Goal: Task Accomplishment & Management: Manage account settings

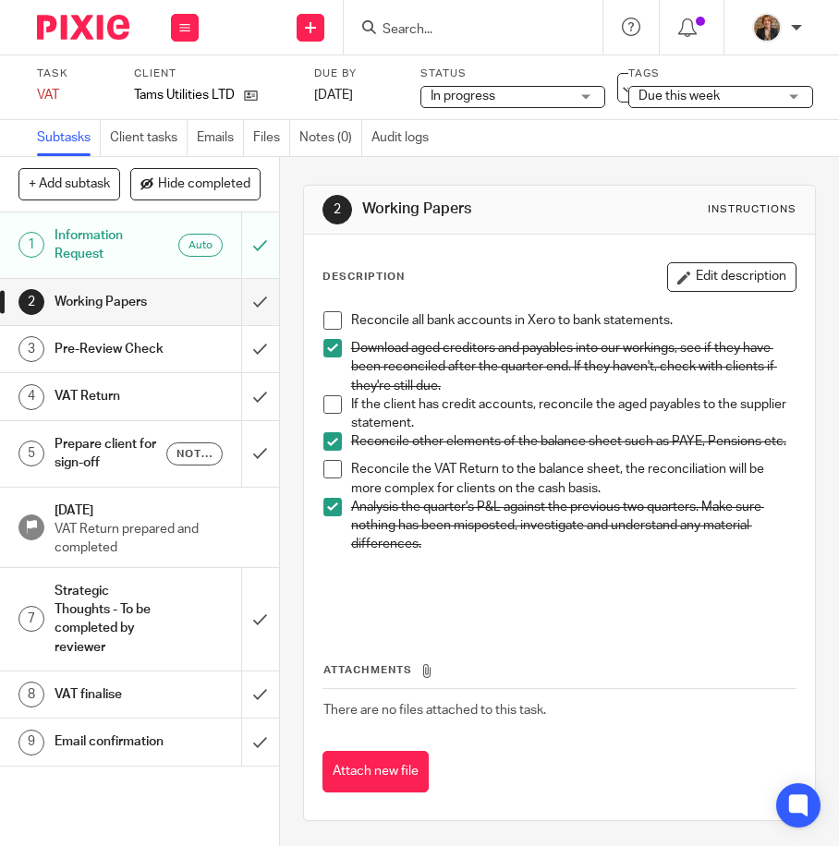
click at [764, 94] on span "Due this week" at bounding box center [707, 96] width 139 height 19
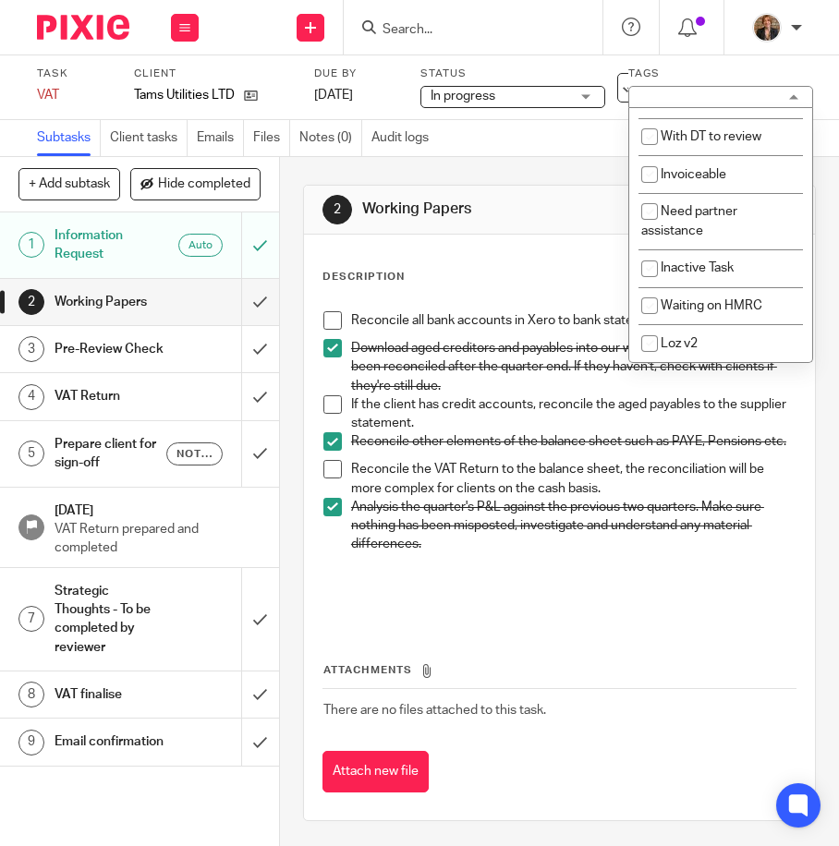
scroll to position [185, 0]
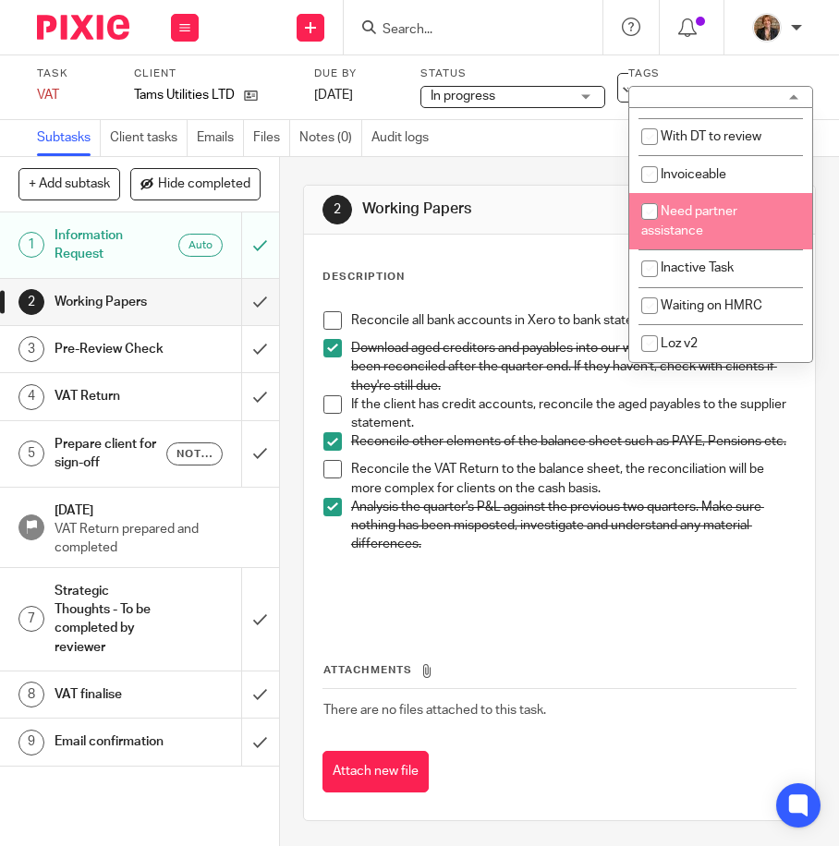
click at [732, 234] on li "Need partner assistance" at bounding box center [720, 221] width 183 height 56
checkbox input "true"
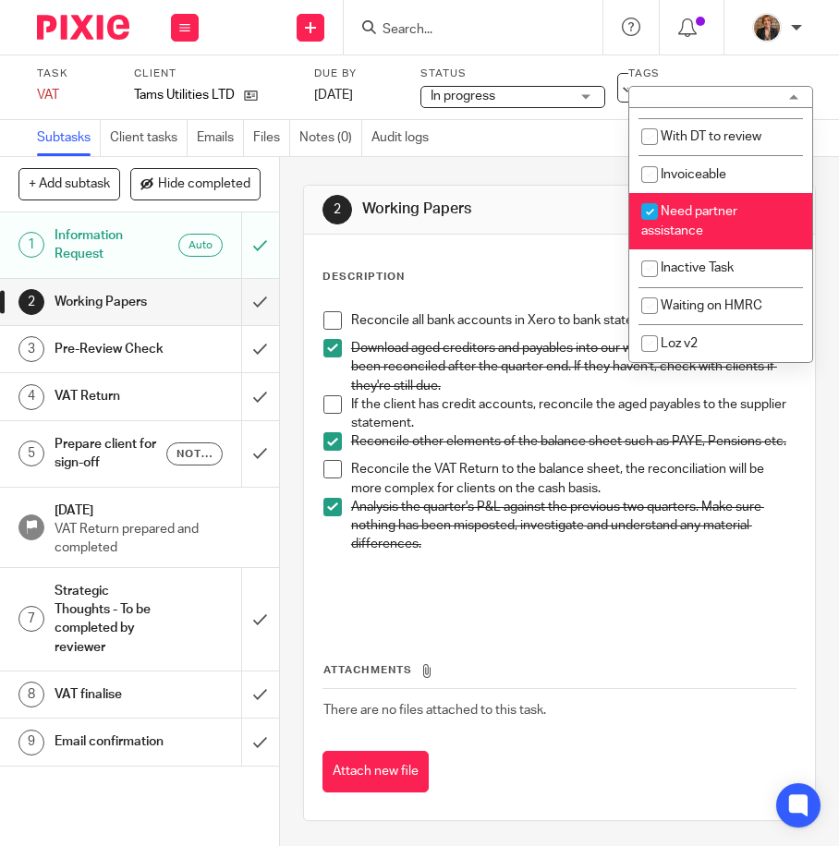
click at [90, 33] on img at bounding box center [83, 27] width 92 height 25
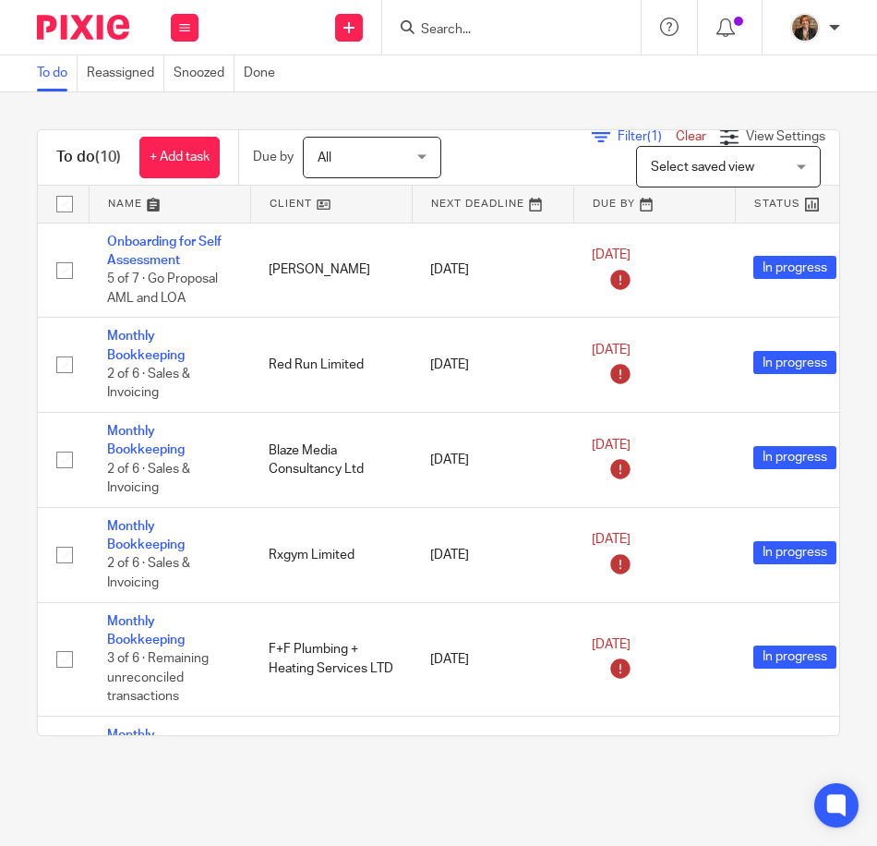
click at [516, 18] on form at bounding box center [517, 27] width 197 height 23
click at [484, 38] on input "Search" at bounding box center [502, 30] width 166 height 17
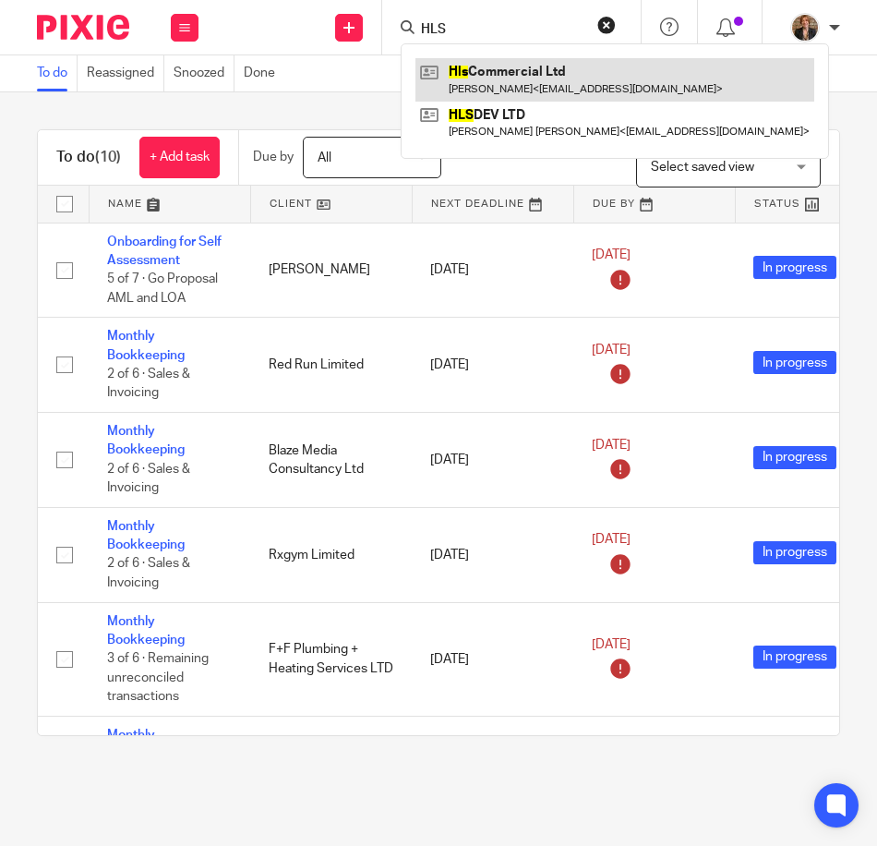
type input "HLS"
click at [573, 73] on link at bounding box center [615, 79] width 399 height 42
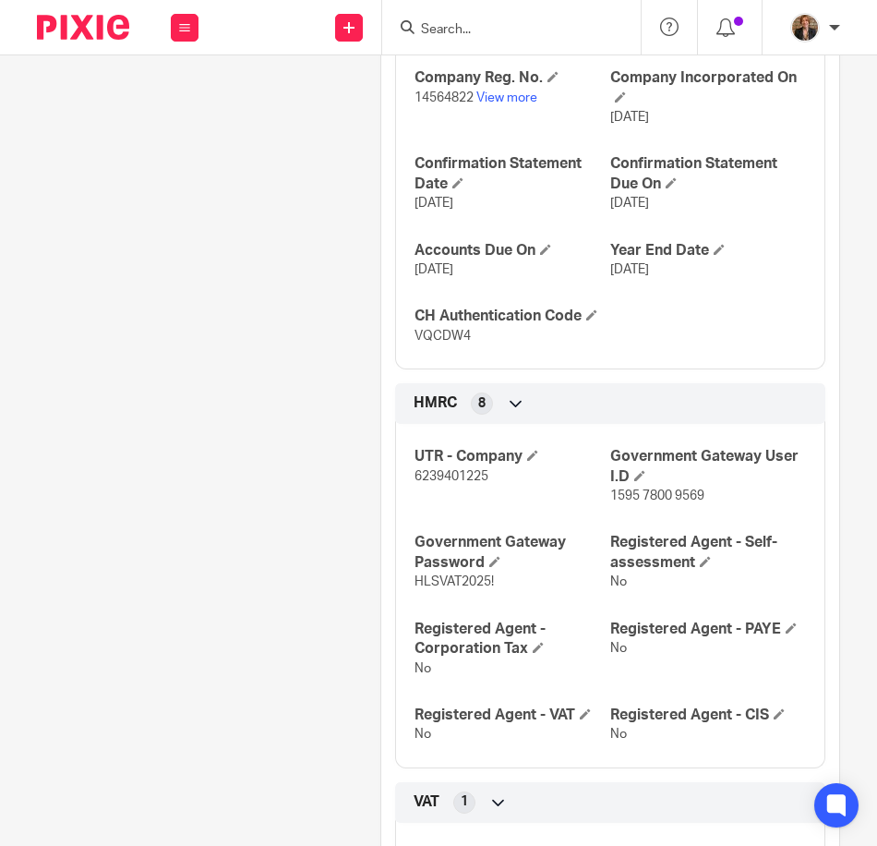
scroll to position [985, 0]
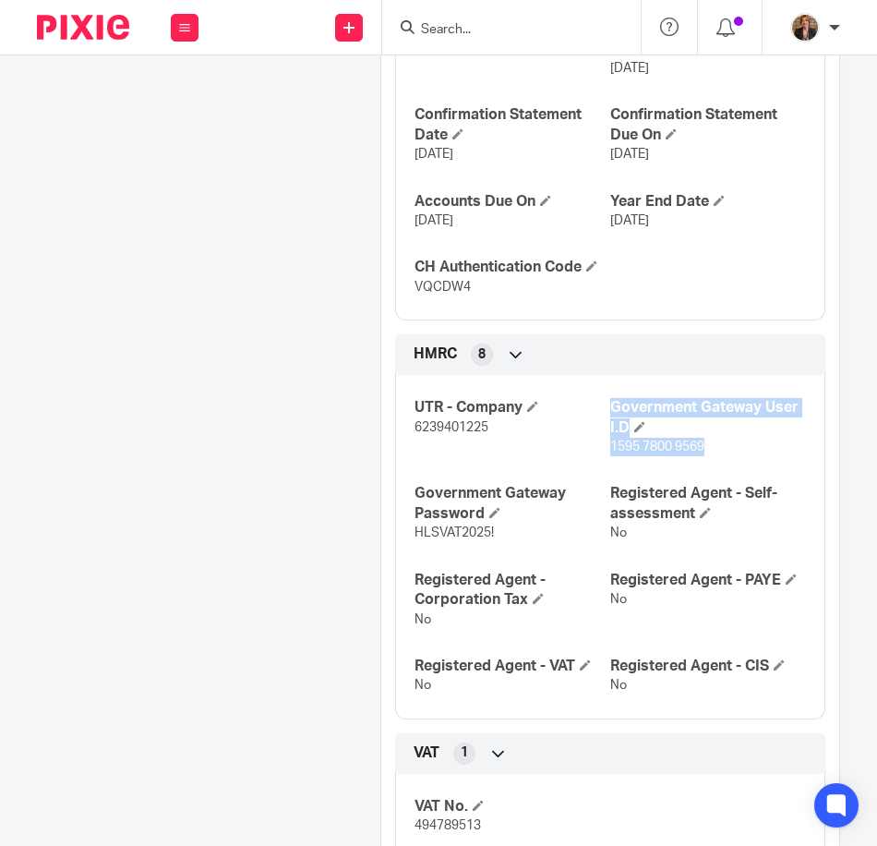
drag, startPoint x: 597, startPoint y: 466, endPoint x: 723, endPoint y: 466, distance: 126.5
click at [723, 466] on div "UTR - Company 6239401225 Government Gateway User I.D 1595 7800 9569 Government …" at bounding box center [610, 540] width 430 height 358
click at [719, 456] on p "1595 7800 9569" at bounding box center [709, 447] width 196 height 18
click at [682, 453] on span "1595 7800 9569" at bounding box center [658, 447] width 94 height 13
drag, startPoint x: 702, startPoint y: 465, endPoint x: 603, endPoint y: 468, distance: 98.9
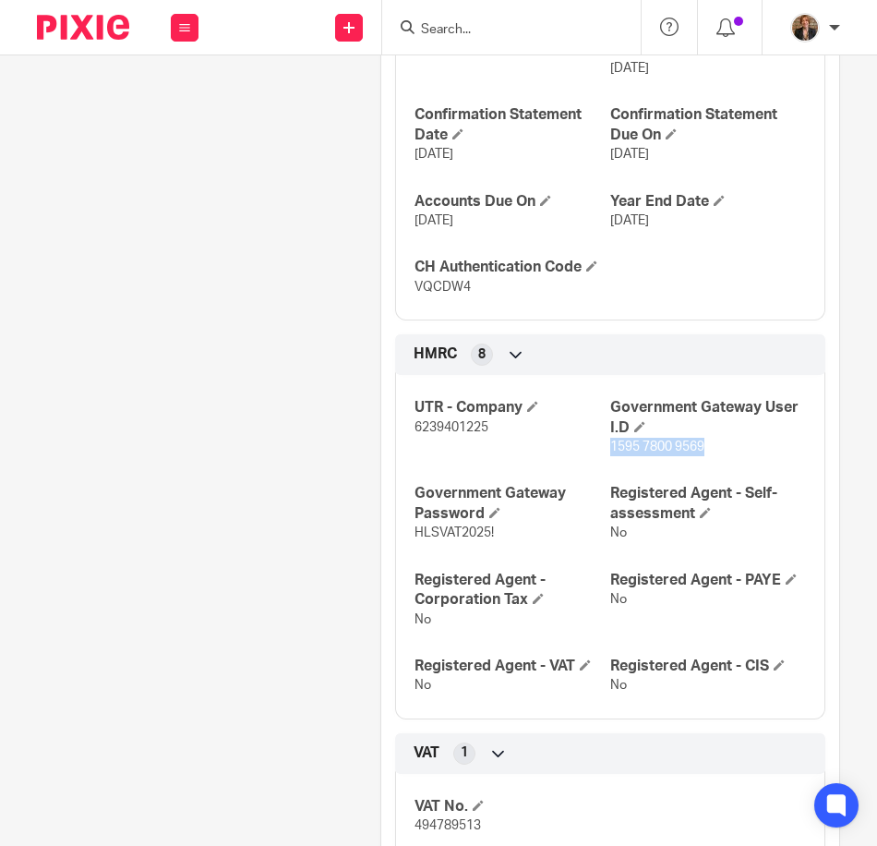
click at [611, 456] on p "1595 7800 9569" at bounding box center [709, 447] width 196 height 18
copy span "1595 7800 9569"
click at [415, 539] on span "HLSVAT2025!" at bounding box center [454, 532] width 79 height 13
drag, startPoint x: 410, startPoint y: 553, endPoint x: 489, endPoint y: 550, distance: 78.6
click at [489, 539] on span "HLSVAT2025!" at bounding box center [454, 532] width 79 height 13
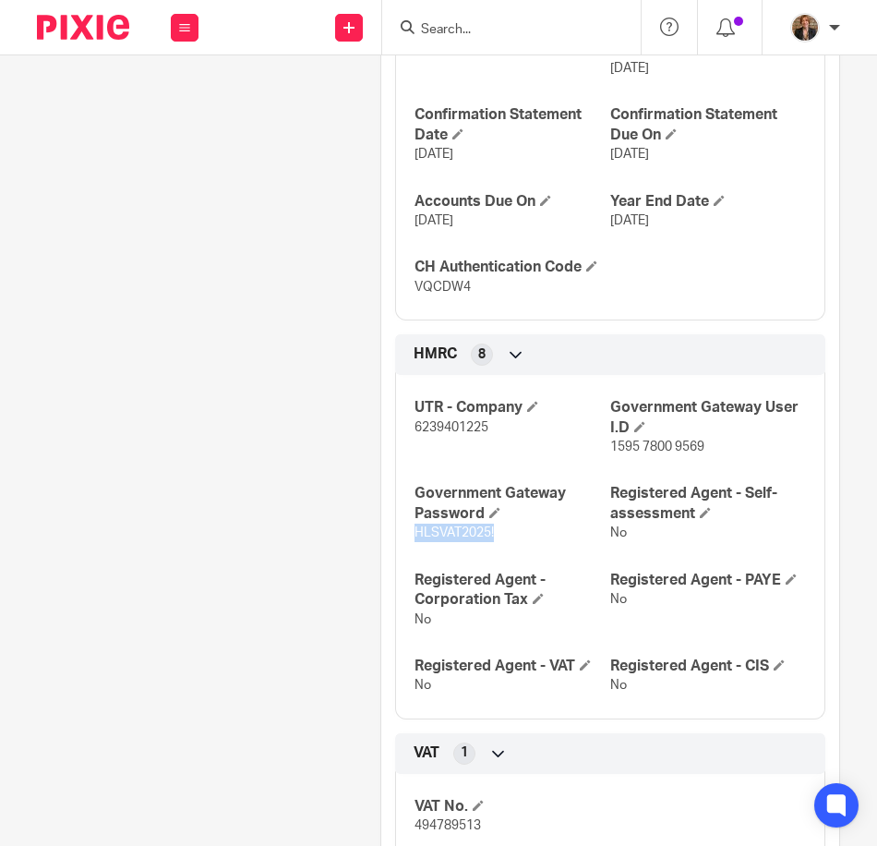
copy span "HLSVAT2025!"
click at [308, 425] on div "Client contacts Harry Shaw 07720569355 harryshaw1994@gmail.com Edit contact Cre…" at bounding box center [188, 305] width 344 height 2189
click at [71, 23] on img at bounding box center [83, 27] width 92 height 25
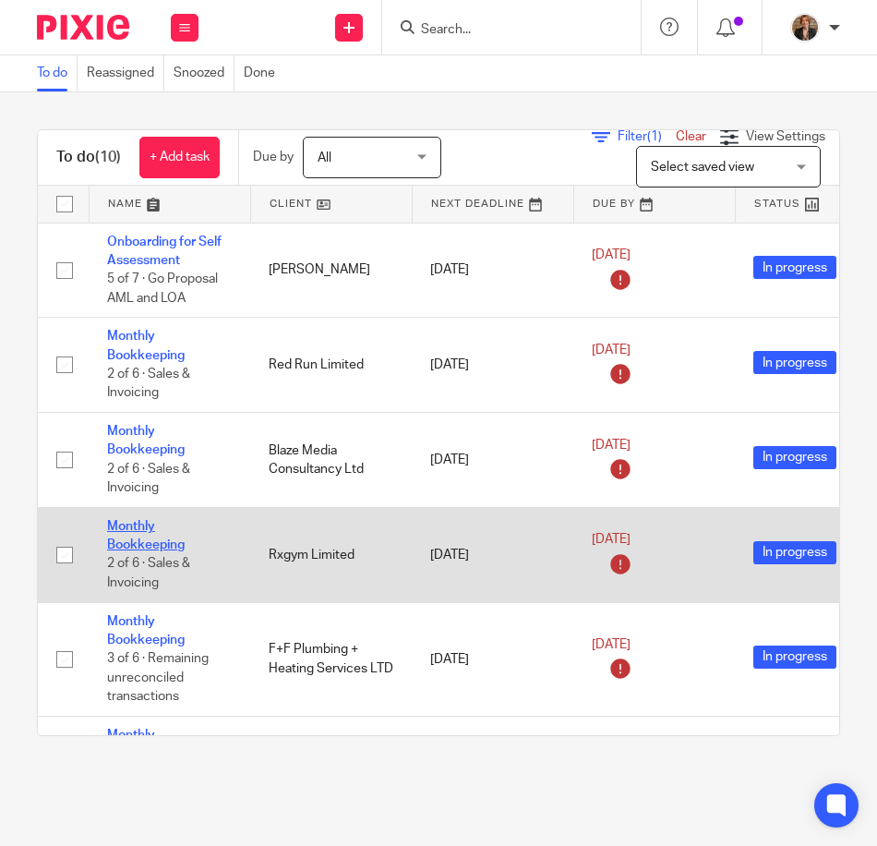
click at [138, 521] on link "Monthly Bookkeeping" at bounding box center [146, 535] width 78 height 31
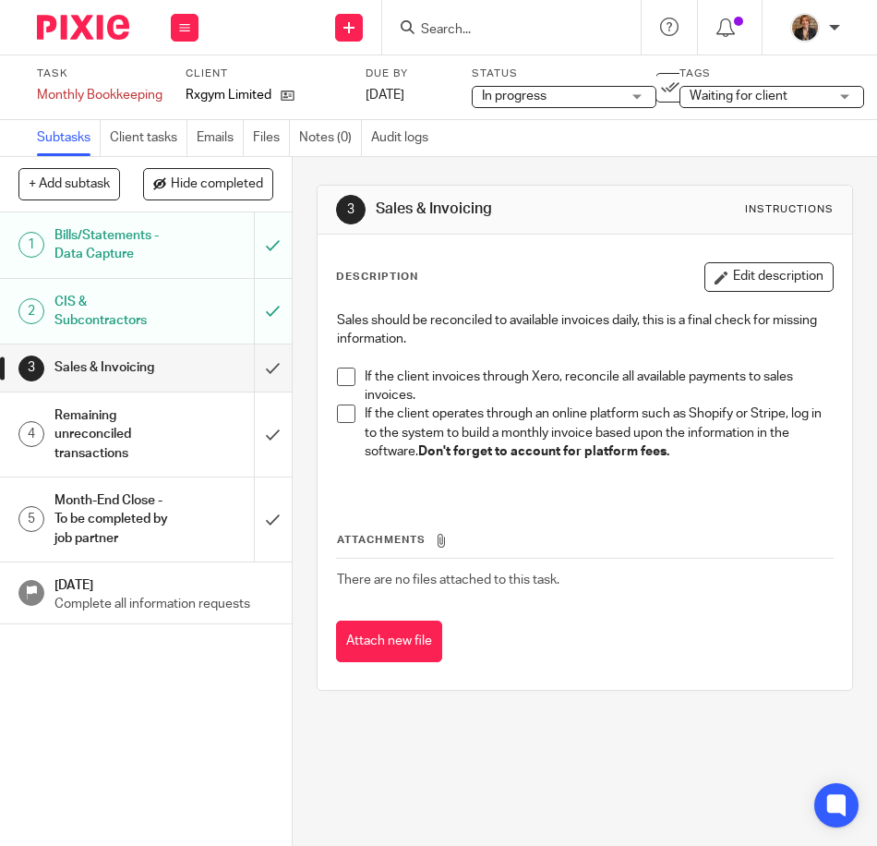
click at [141, 404] on h1 "Remaining unreconciled transactions" at bounding box center [114, 435] width 121 height 66
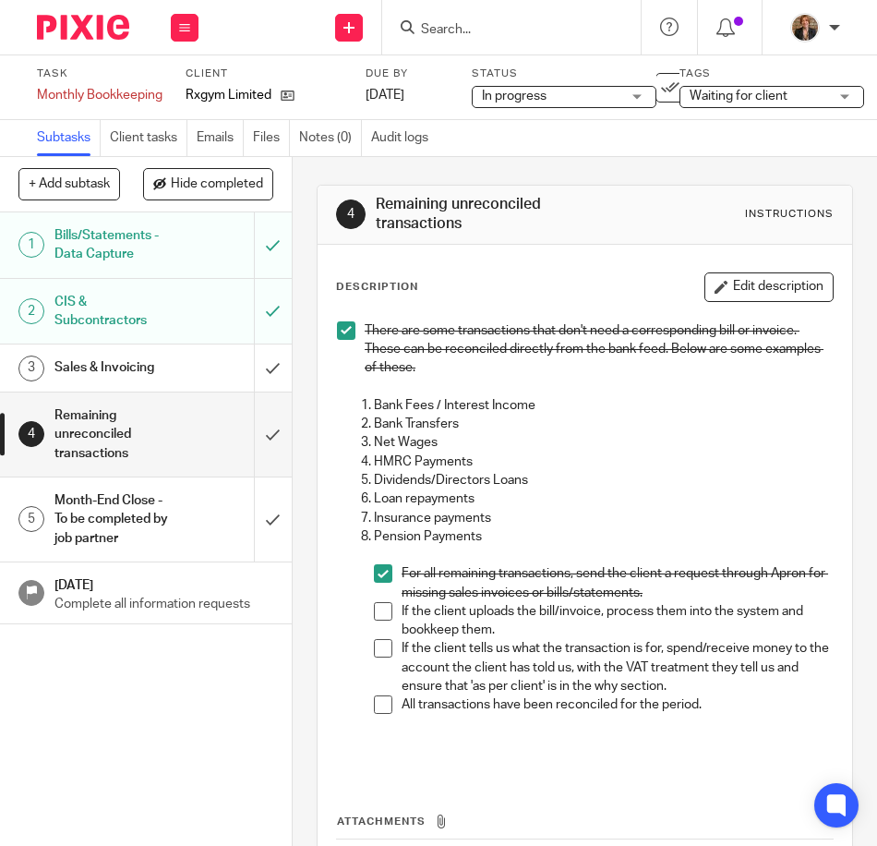
click at [383, 612] on span at bounding box center [383, 611] width 18 height 18
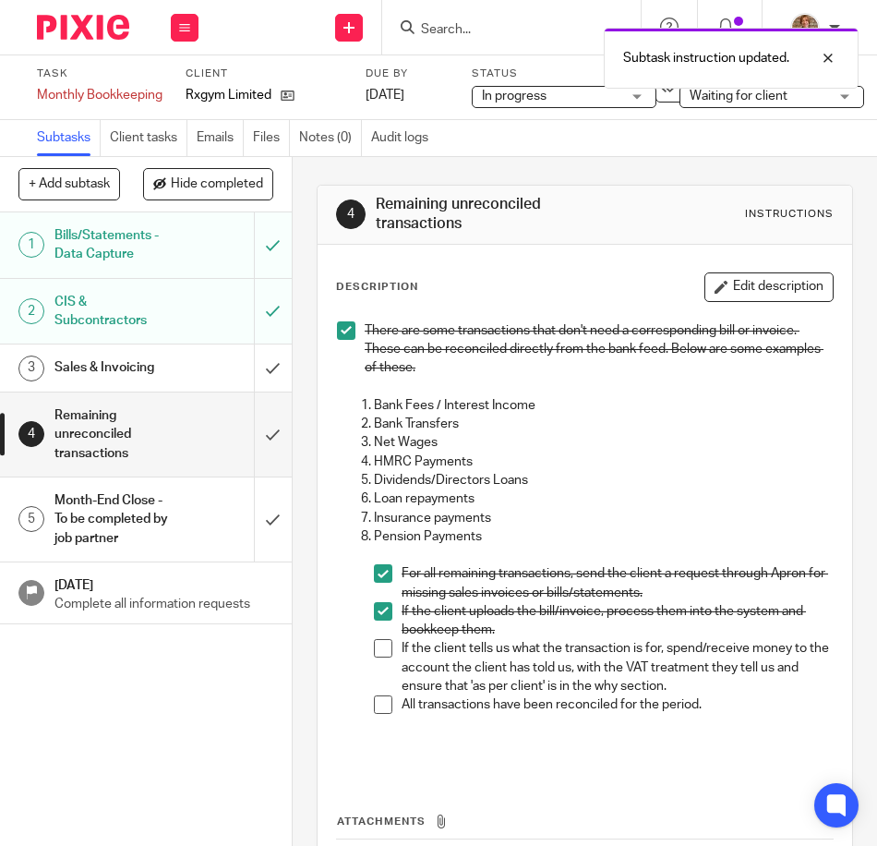
click at [381, 653] on span at bounding box center [383, 648] width 18 height 18
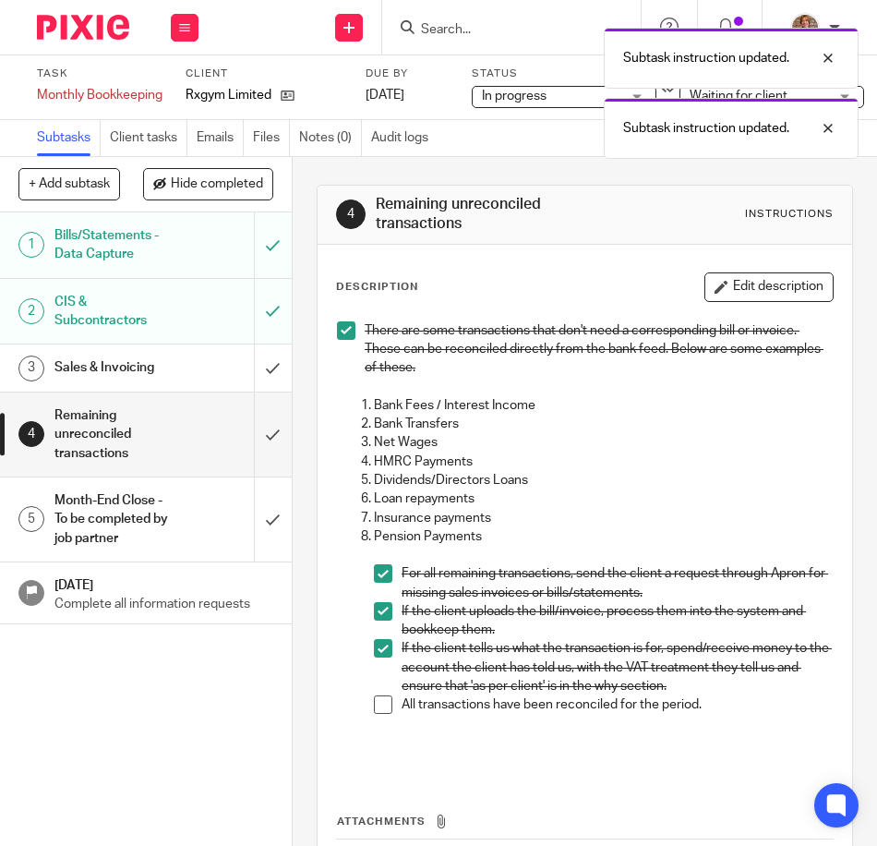
click at [374, 703] on span at bounding box center [383, 704] width 18 height 18
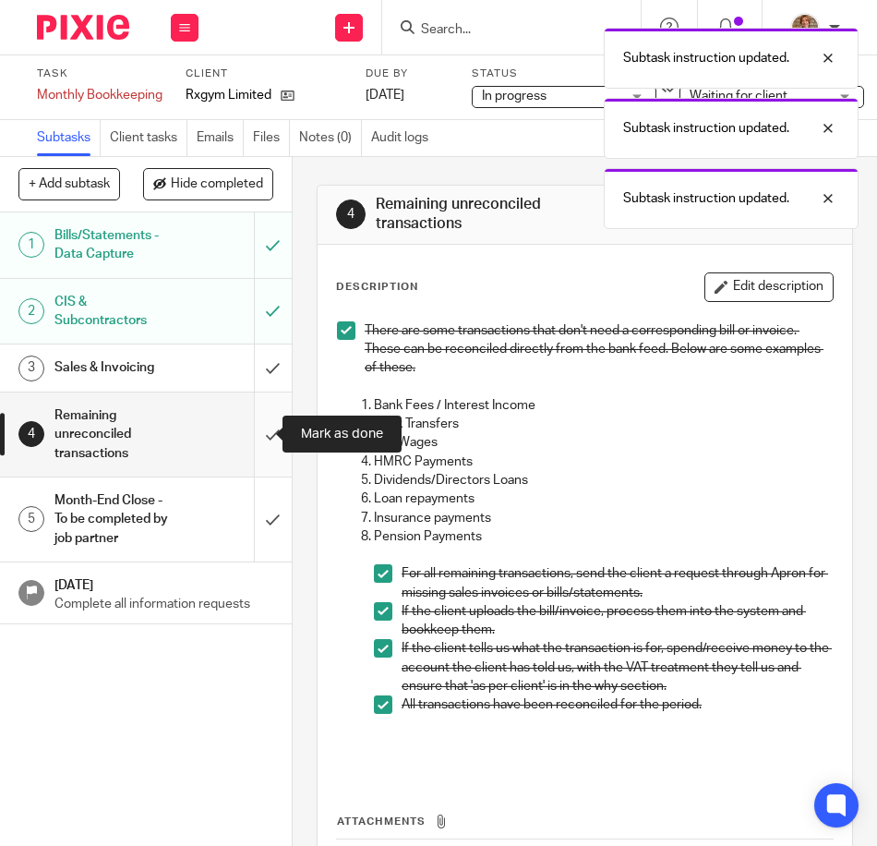
click at [261, 444] on input "submit" at bounding box center [146, 435] width 292 height 84
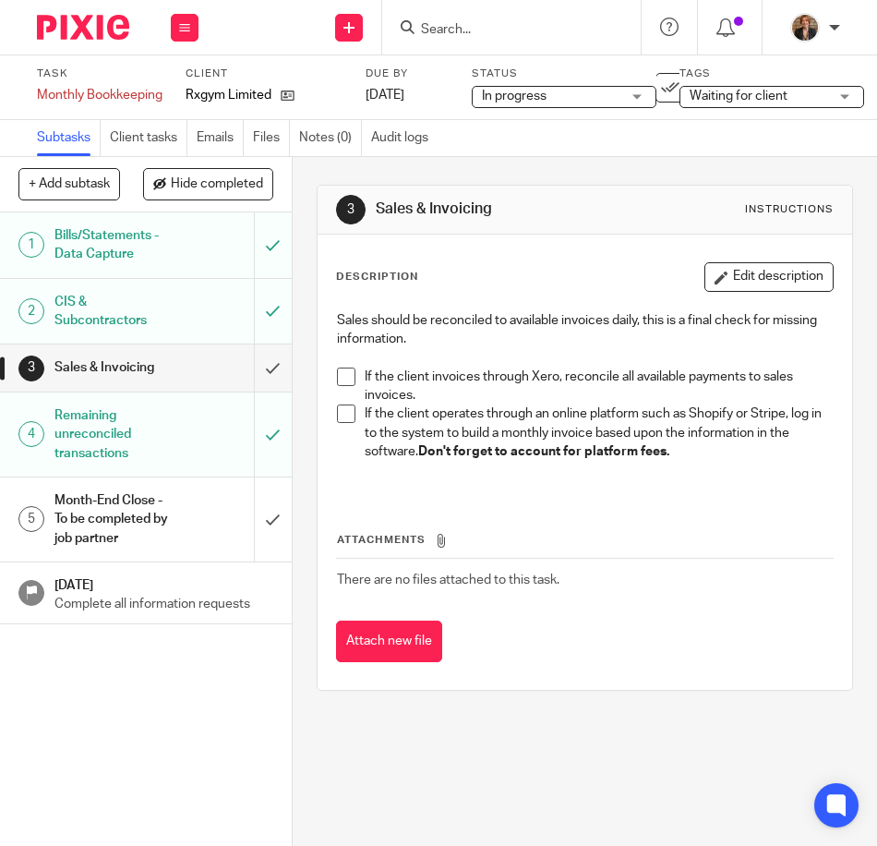
click at [66, 25] on img at bounding box center [83, 27] width 92 height 25
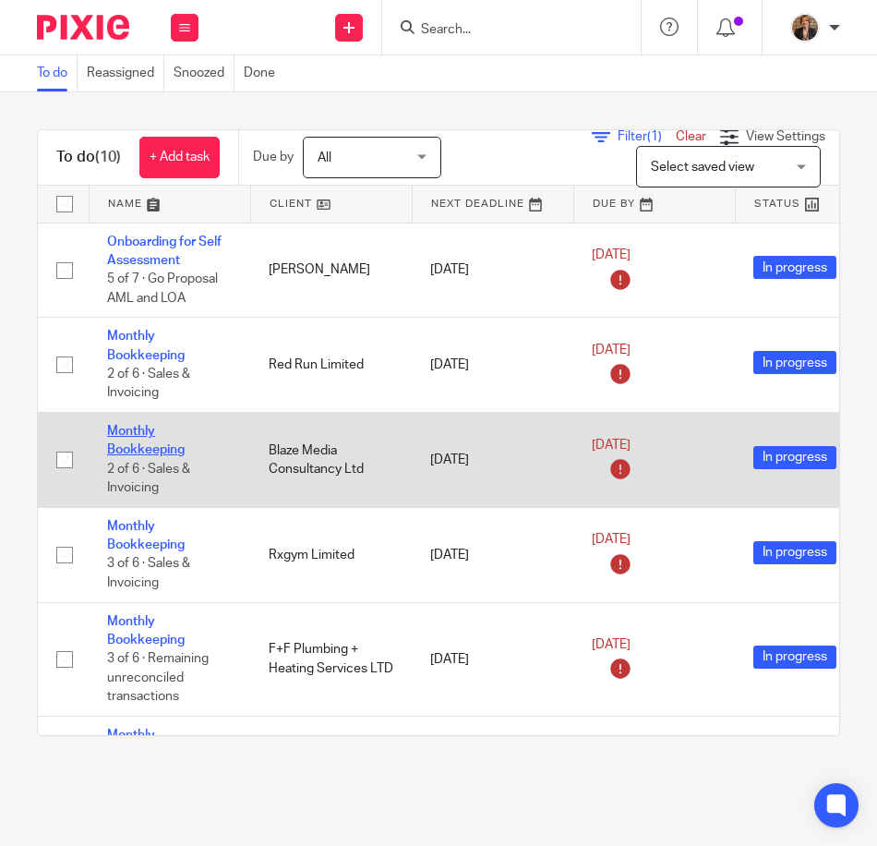
click at [129, 438] on link "Monthly Bookkeeping" at bounding box center [146, 440] width 78 height 31
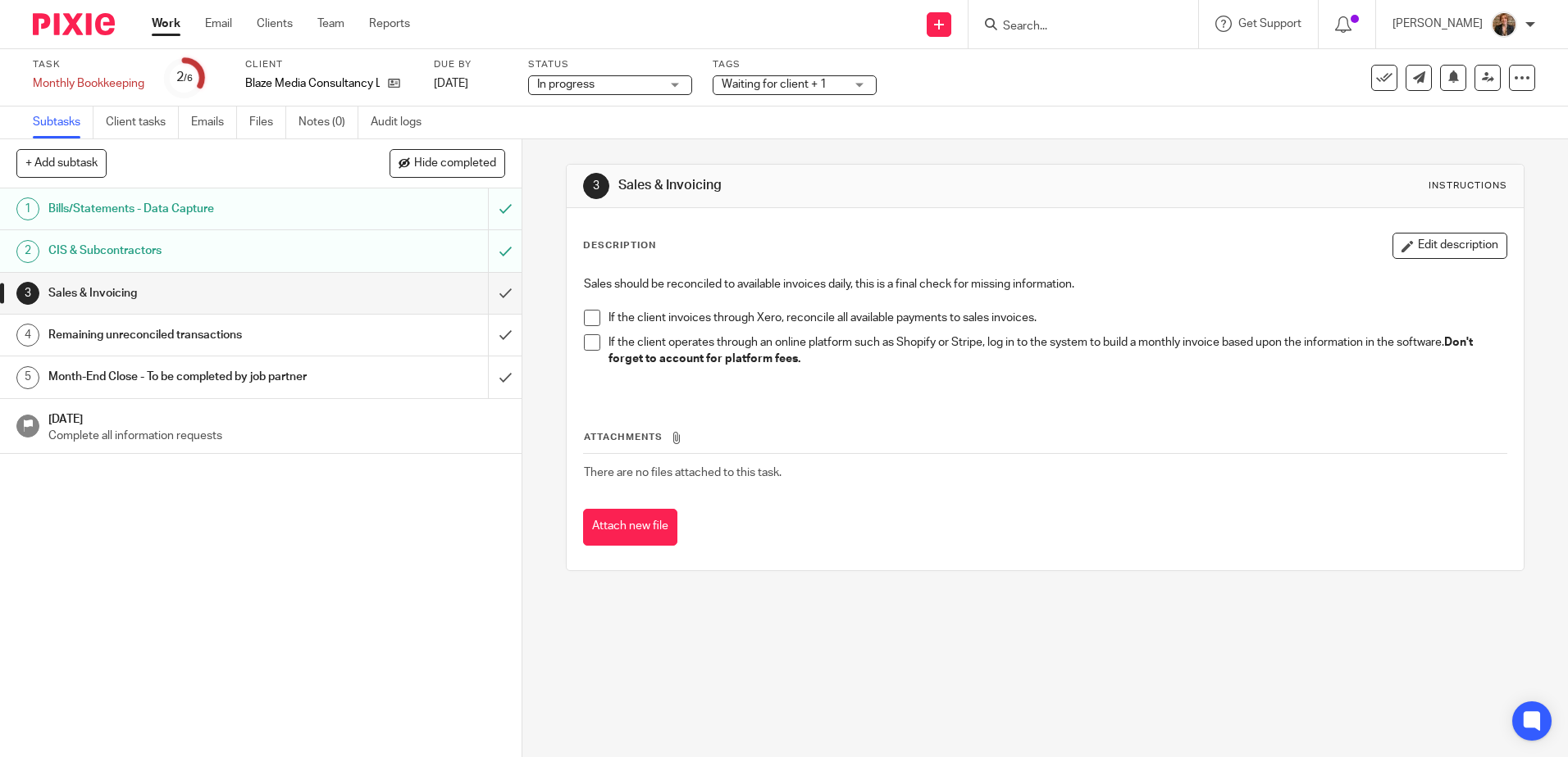
click at [87, 21] on img at bounding box center [74, 24] width 82 height 22
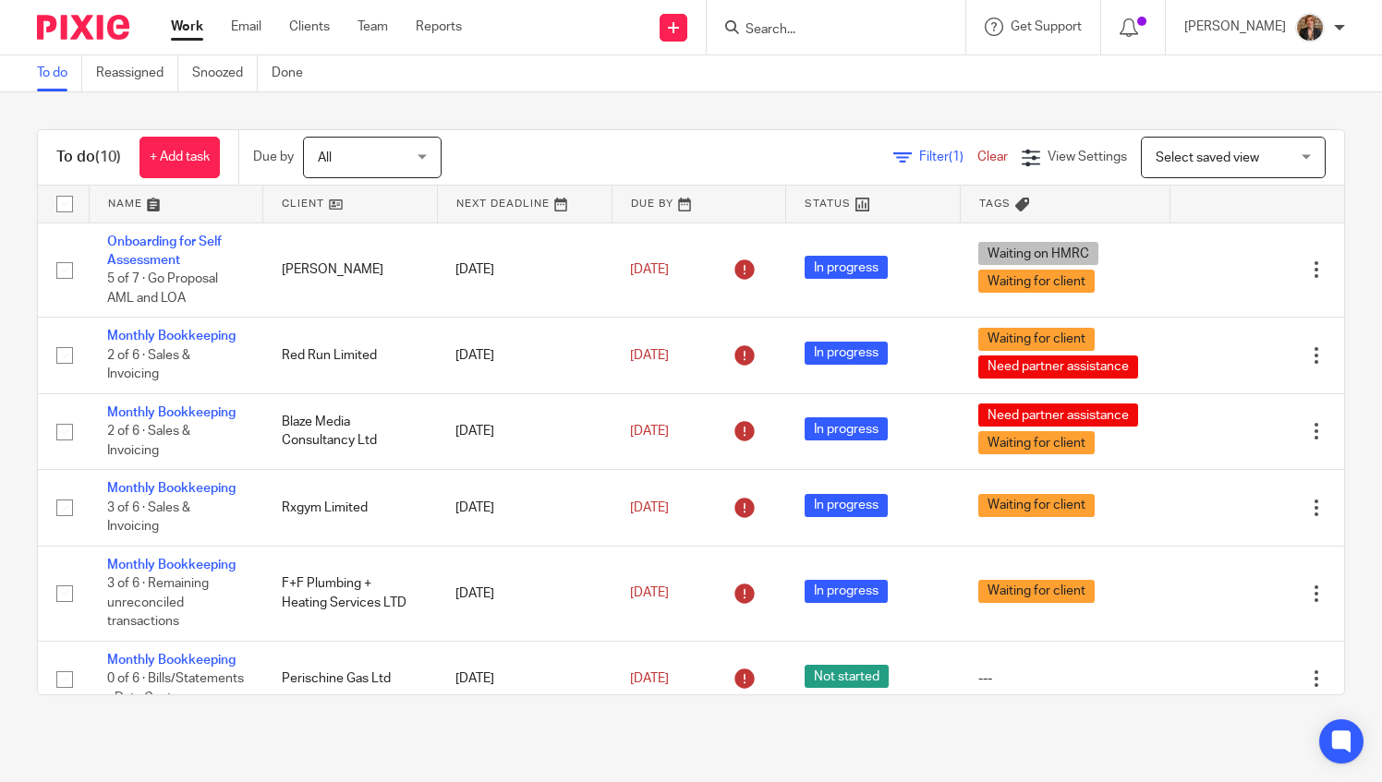
click at [845, 31] on input "Search" at bounding box center [827, 30] width 166 height 17
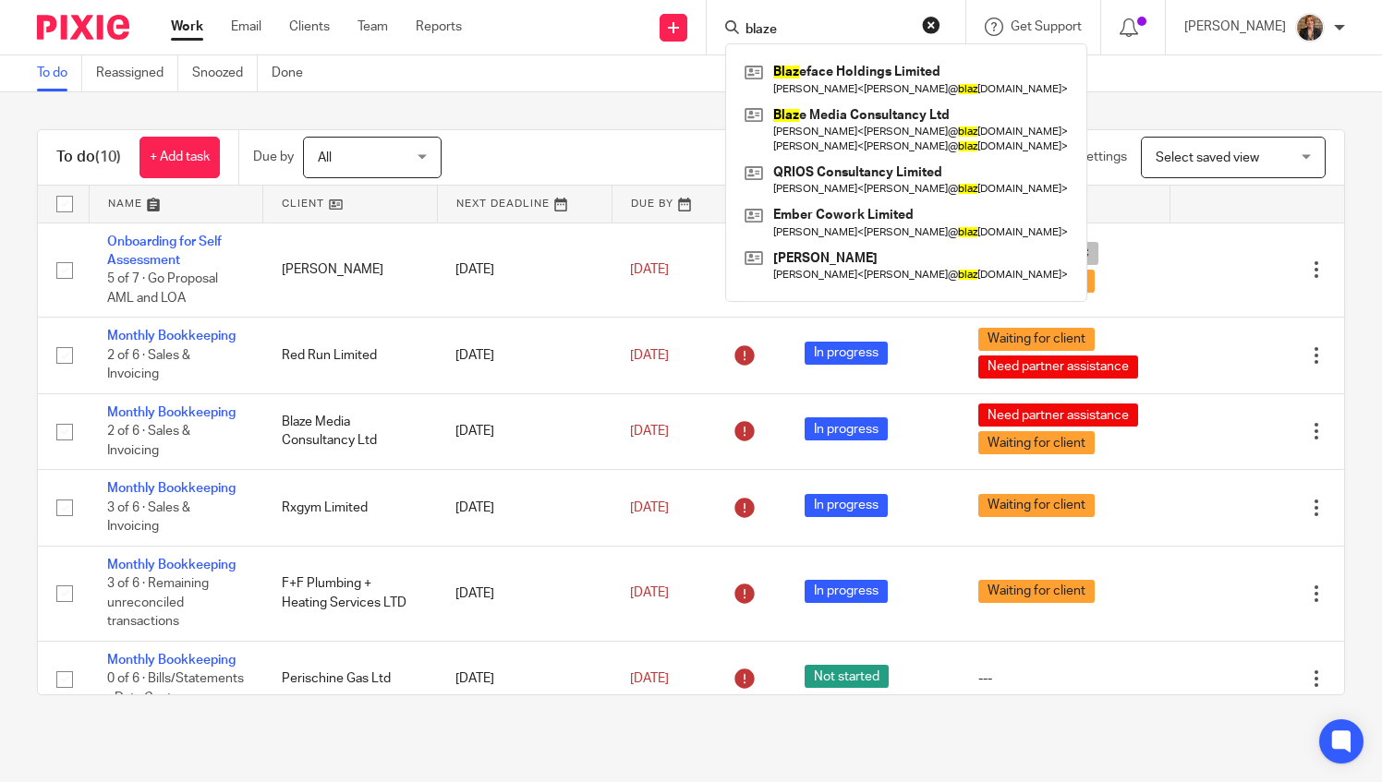
type input "blaze"
click button "submit" at bounding box center [0, 0] width 0 height 0
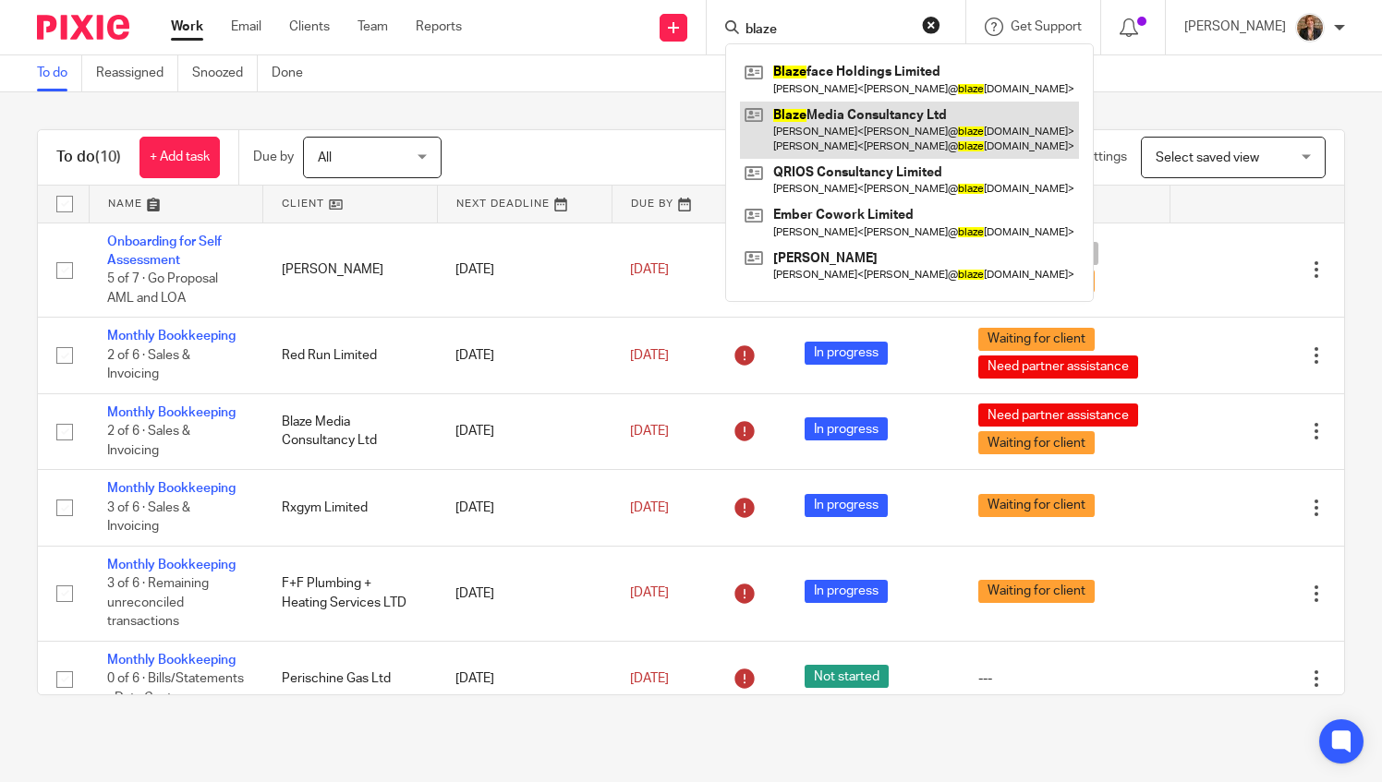
click at [877, 106] on link at bounding box center [909, 130] width 339 height 57
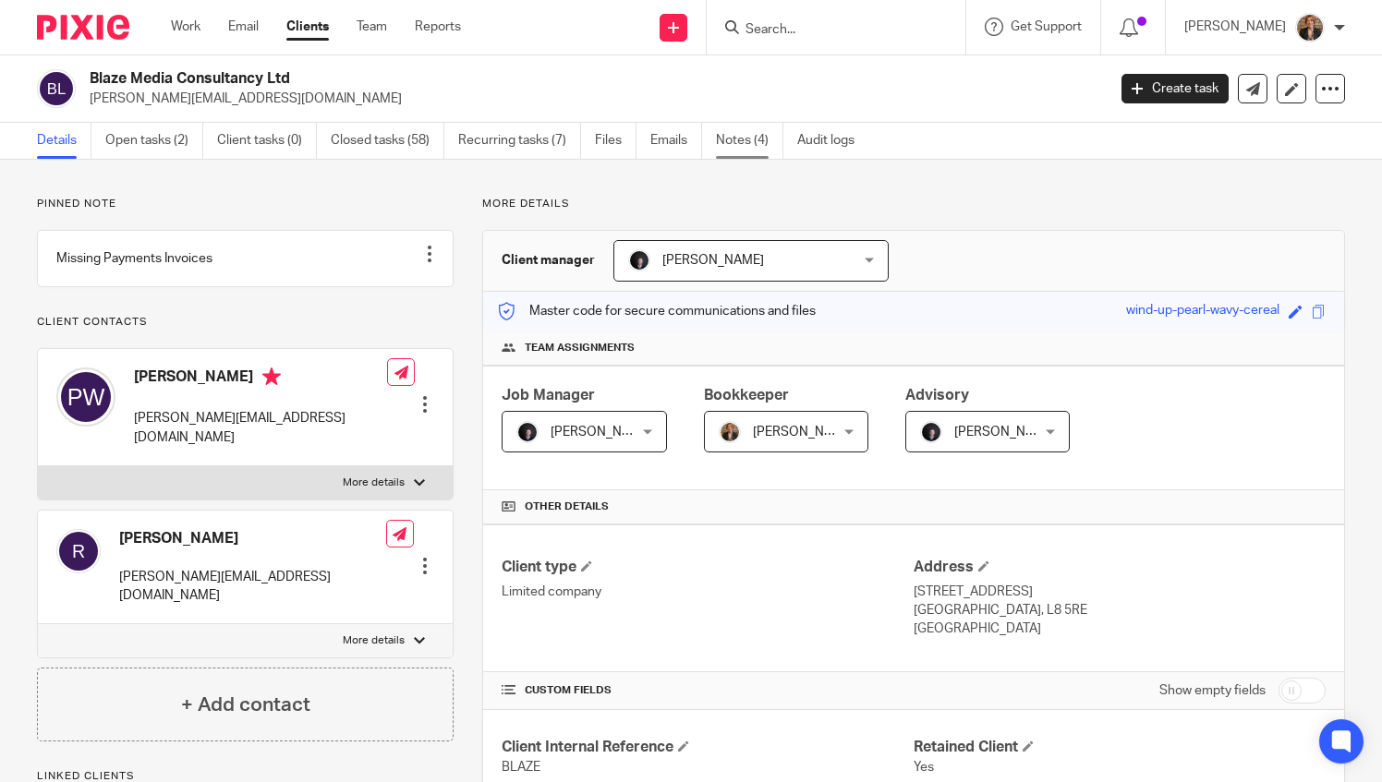
click at [733, 133] on link "Notes (4)" at bounding box center [749, 141] width 67 height 36
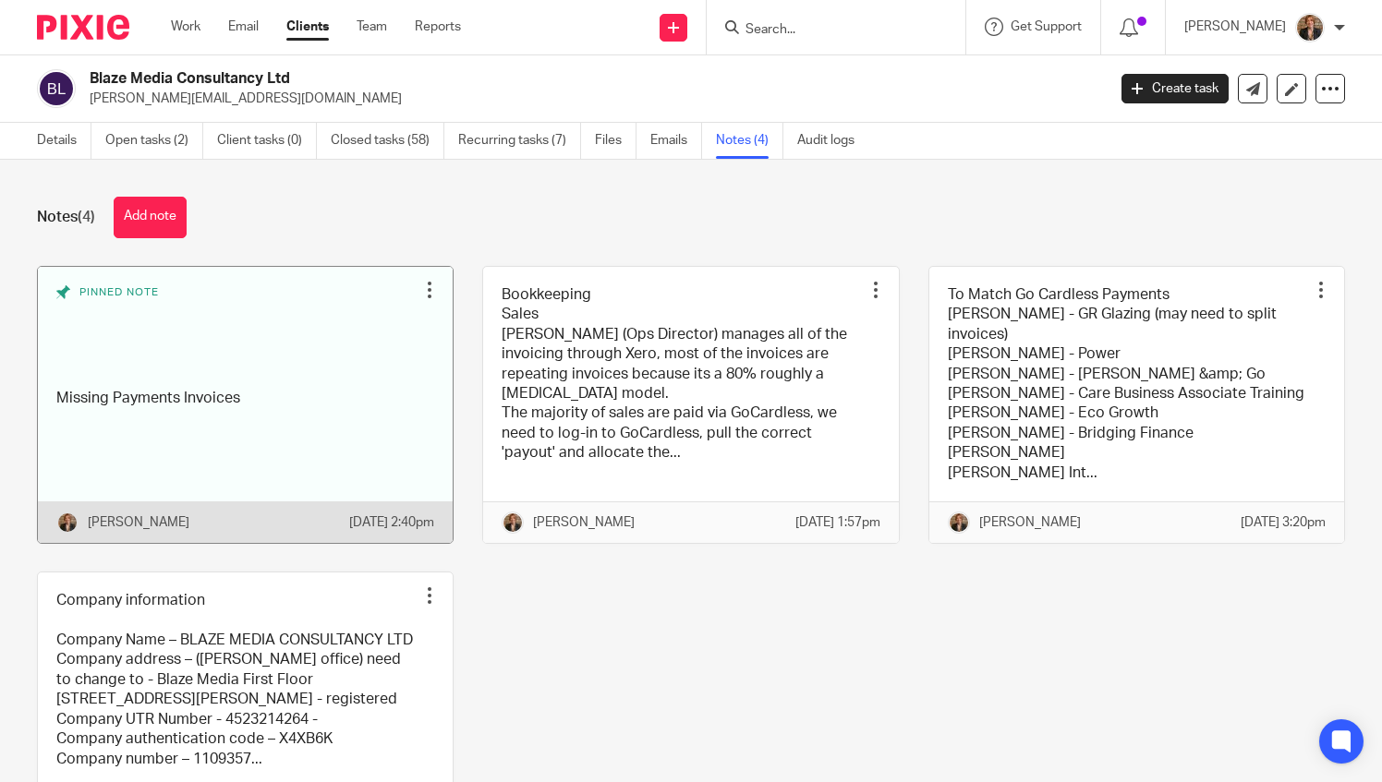
click at [293, 404] on link at bounding box center [245, 405] width 415 height 276
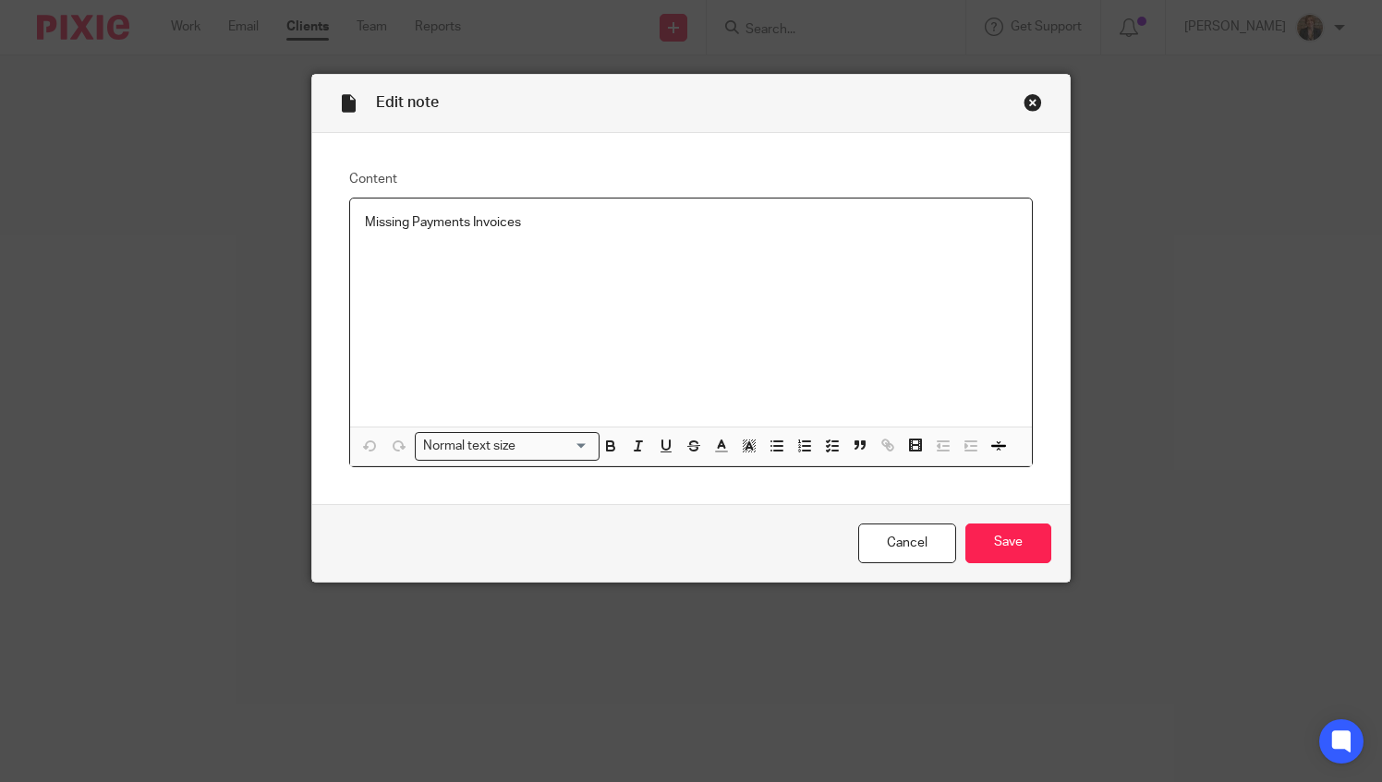
click at [365, 265] on p at bounding box center [691, 259] width 653 height 18
click at [1027, 557] on input "Save" at bounding box center [1008, 544] width 86 height 40
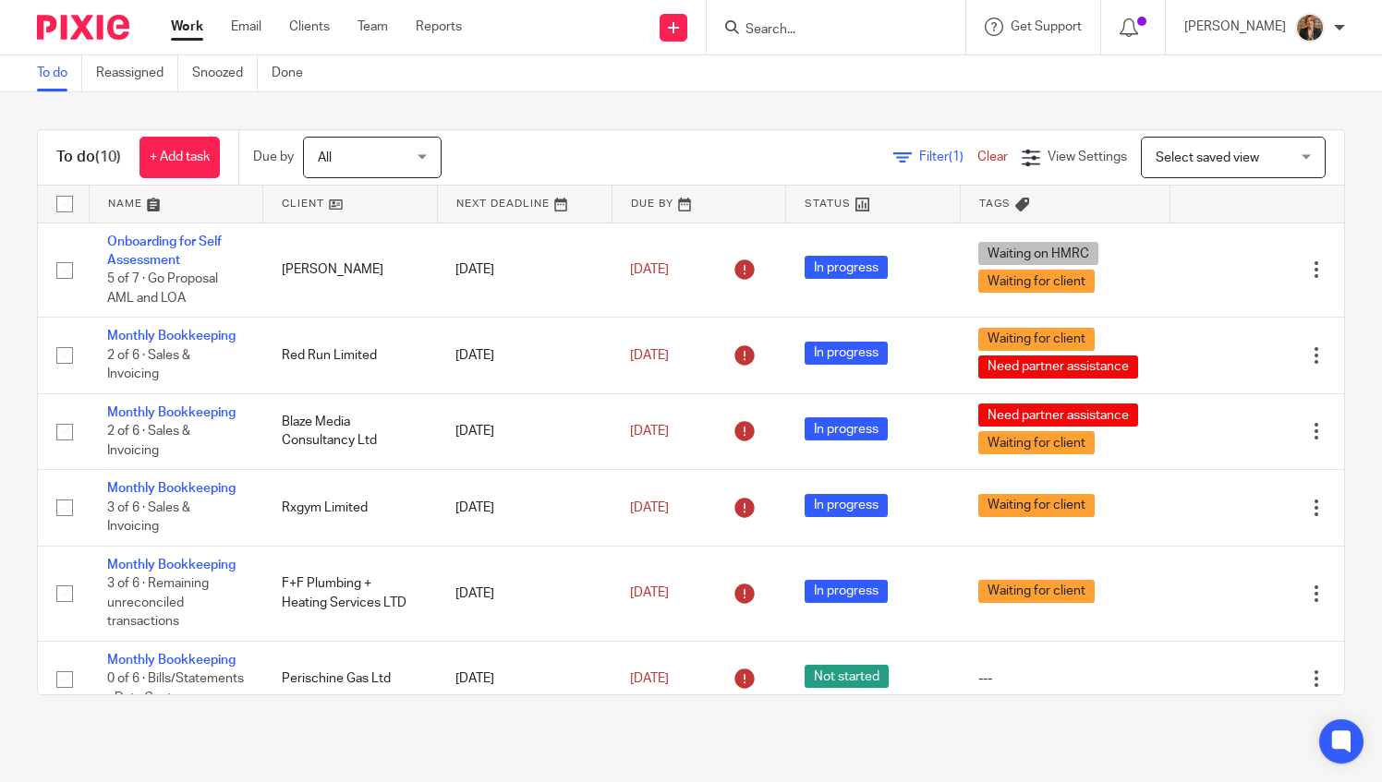
click at [827, 35] on input "Search" at bounding box center [827, 30] width 166 height 17
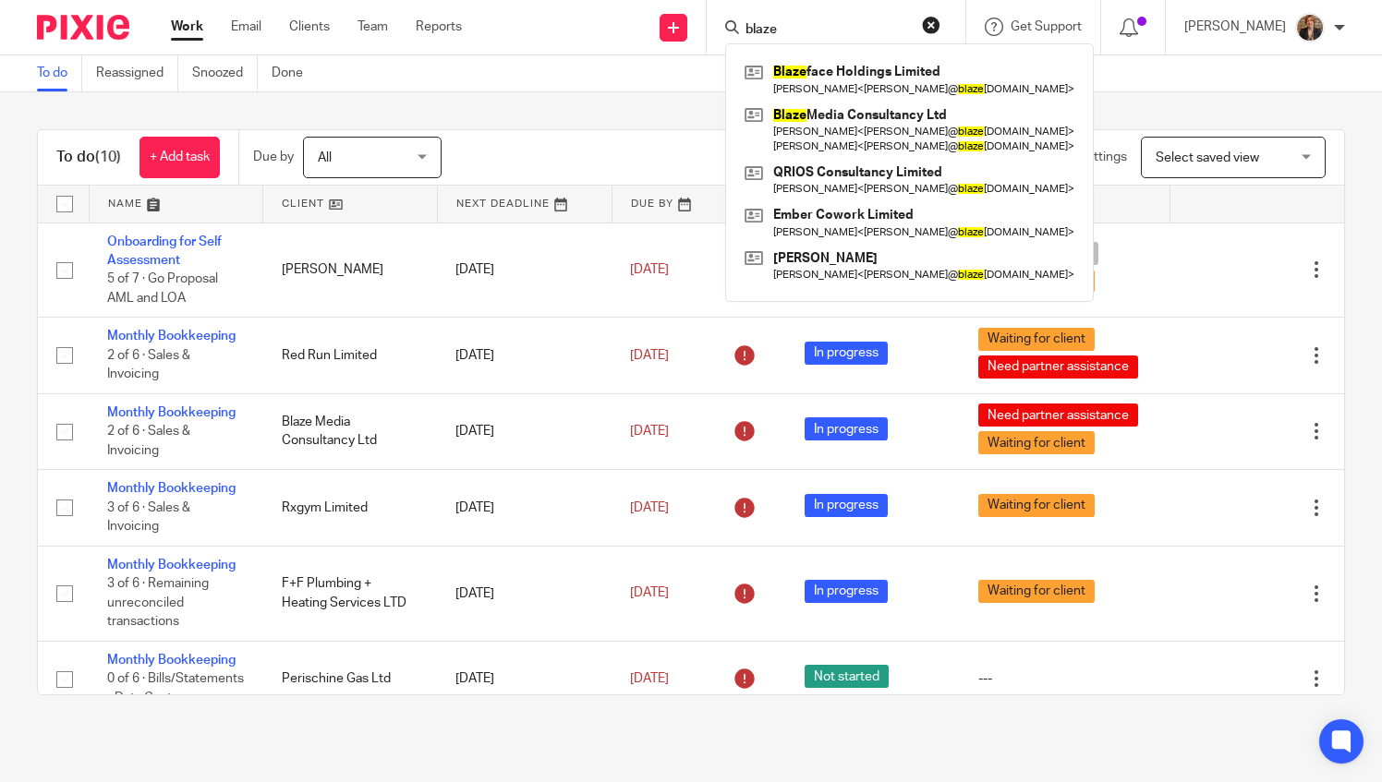
type input "blaze"
click button "submit" at bounding box center [0, 0] width 0 height 0
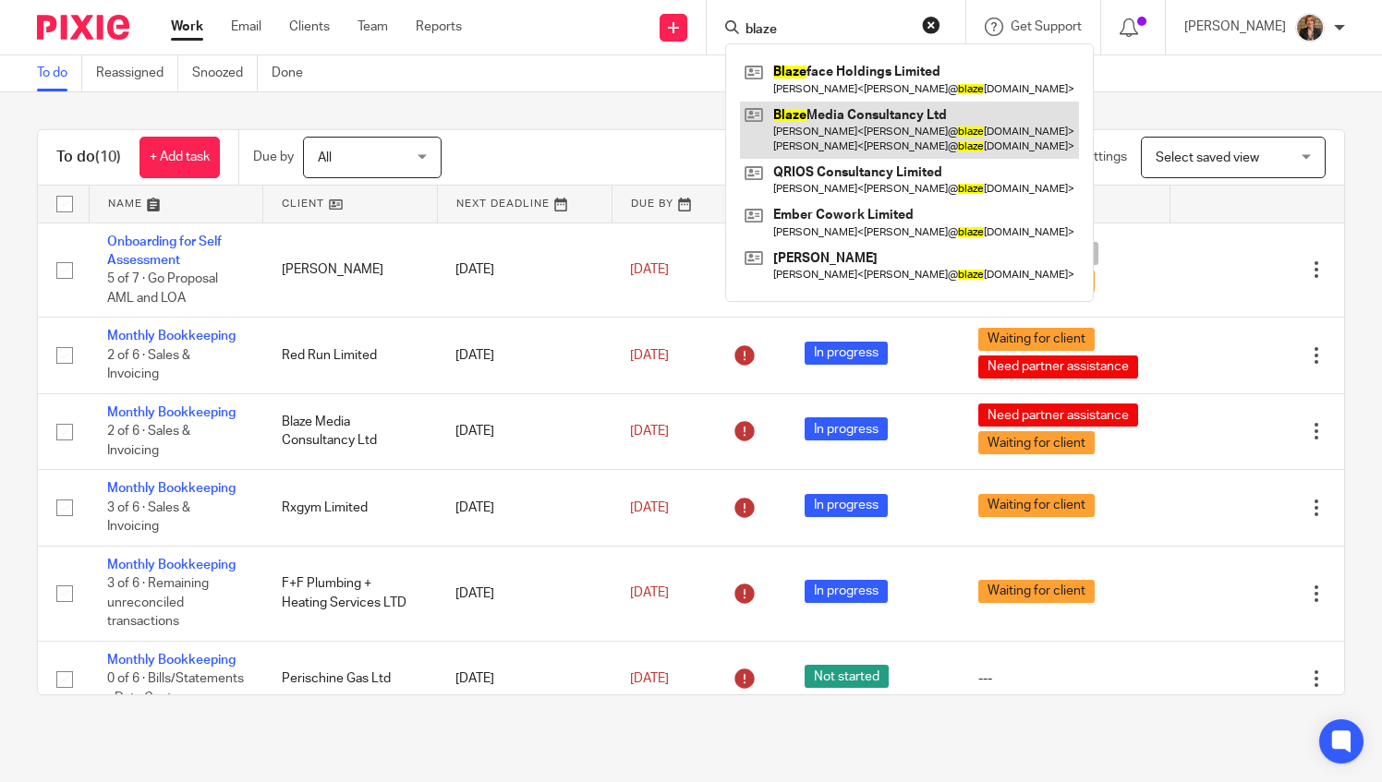
click at [837, 149] on link at bounding box center [909, 130] width 339 height 57
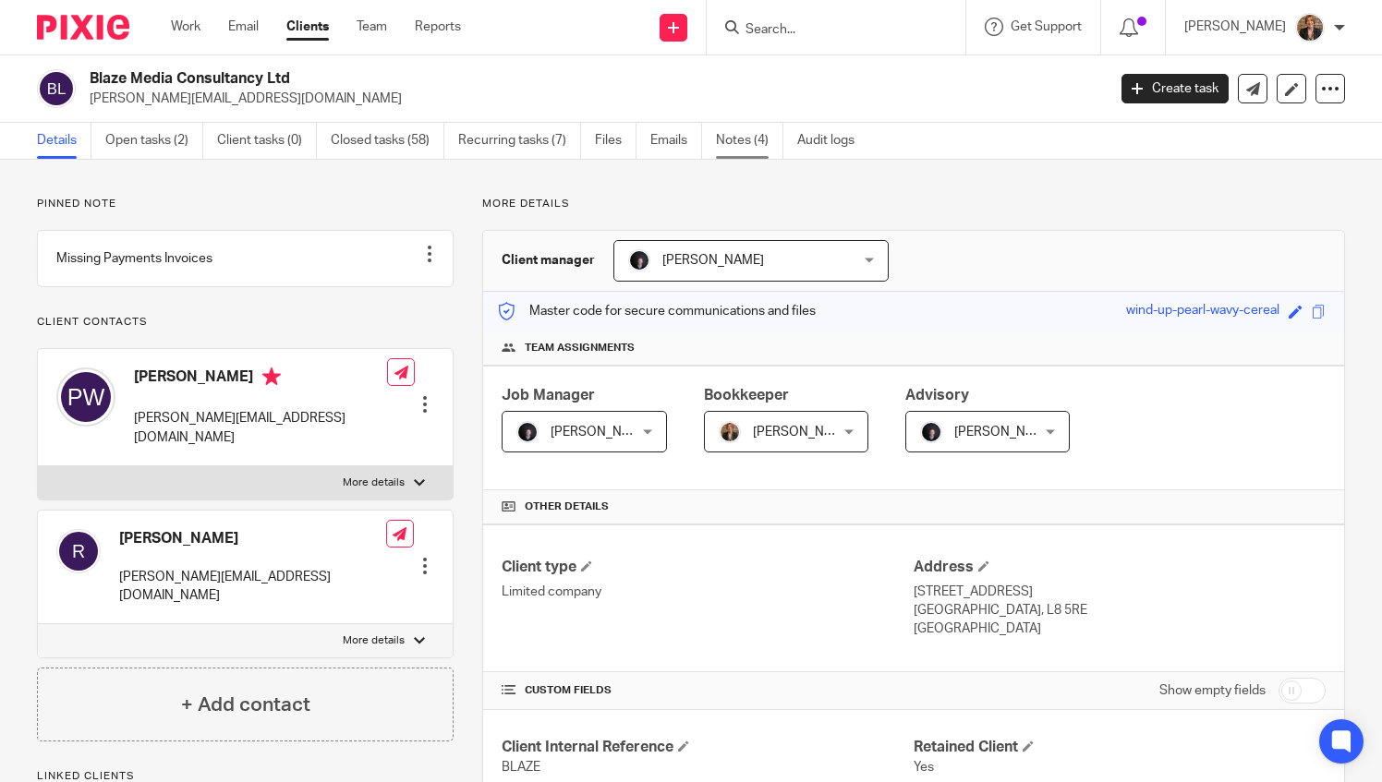
click at [745, 145] on link "Notes (4)" at bounding box center [749, 141] width 67 height 36
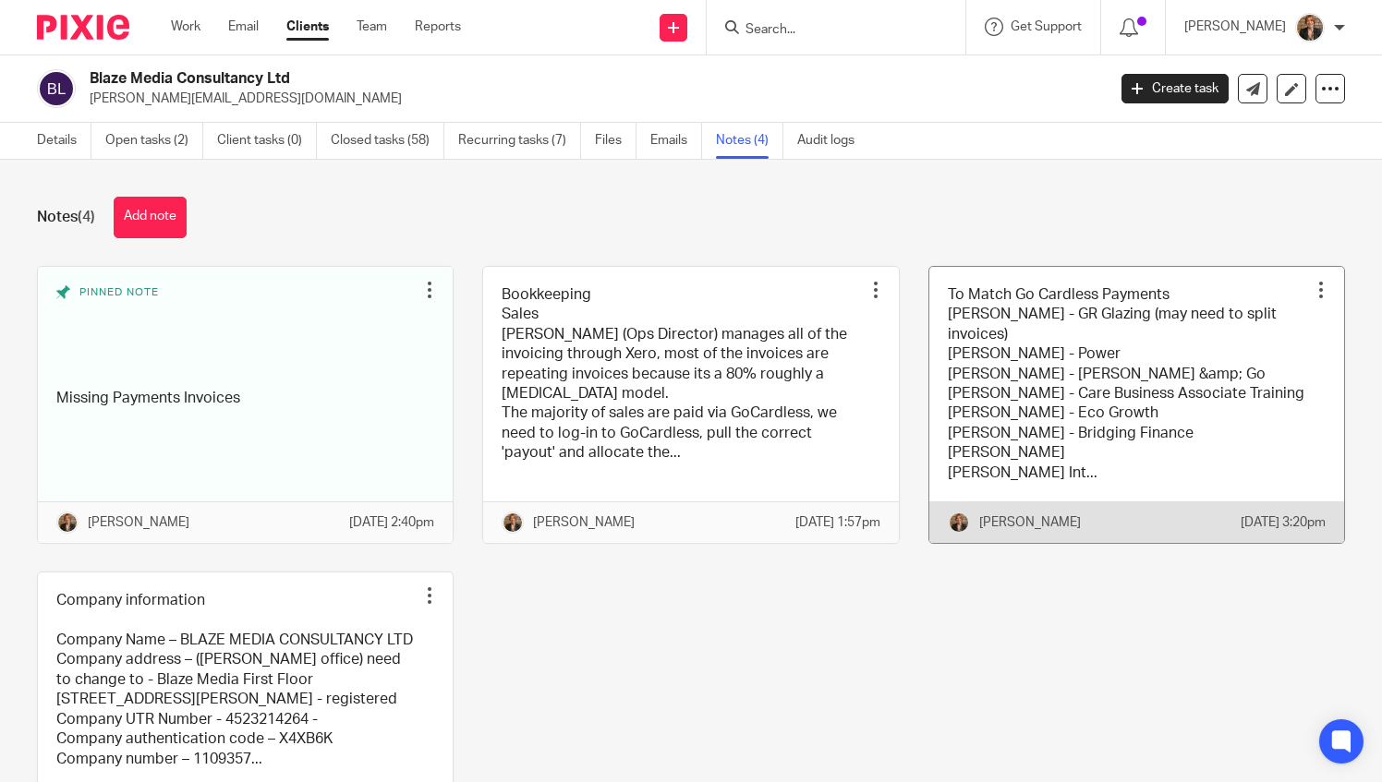
click at [1136, 434] on link at bounding box center [1136, 405] width 415 height 276
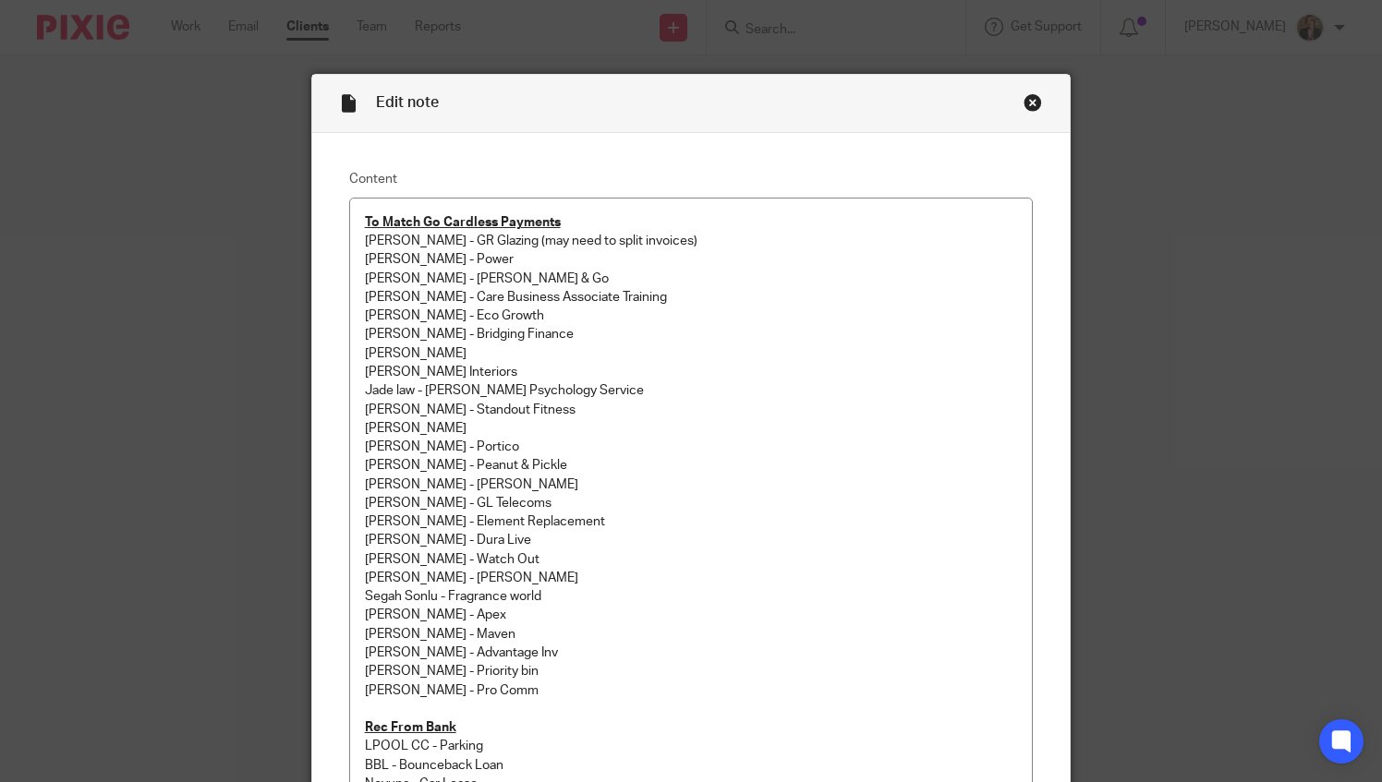
click at [547, 706] on p "[PERSON_NAME] - Pro Comm" at bounding box center [691, 701] width 653 height 38
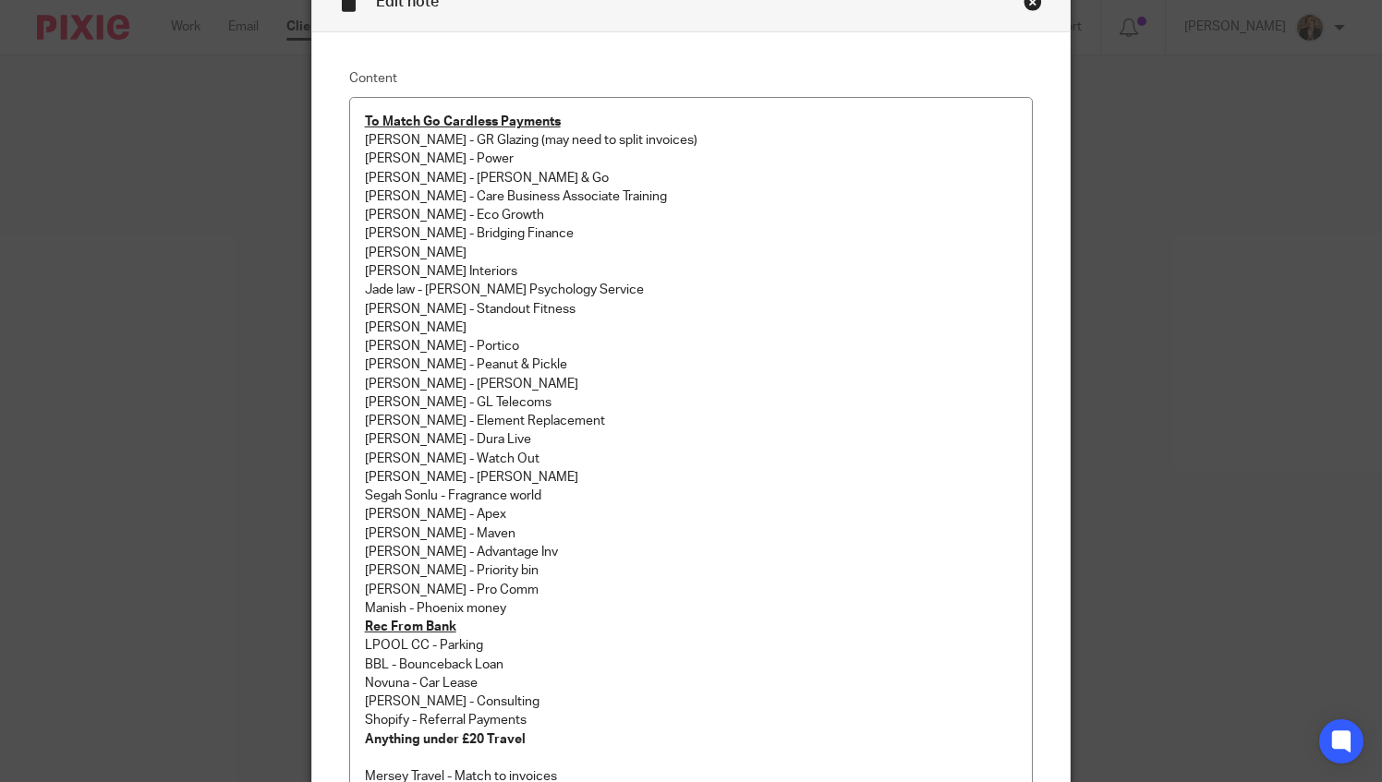
scroll to position [123, 0]
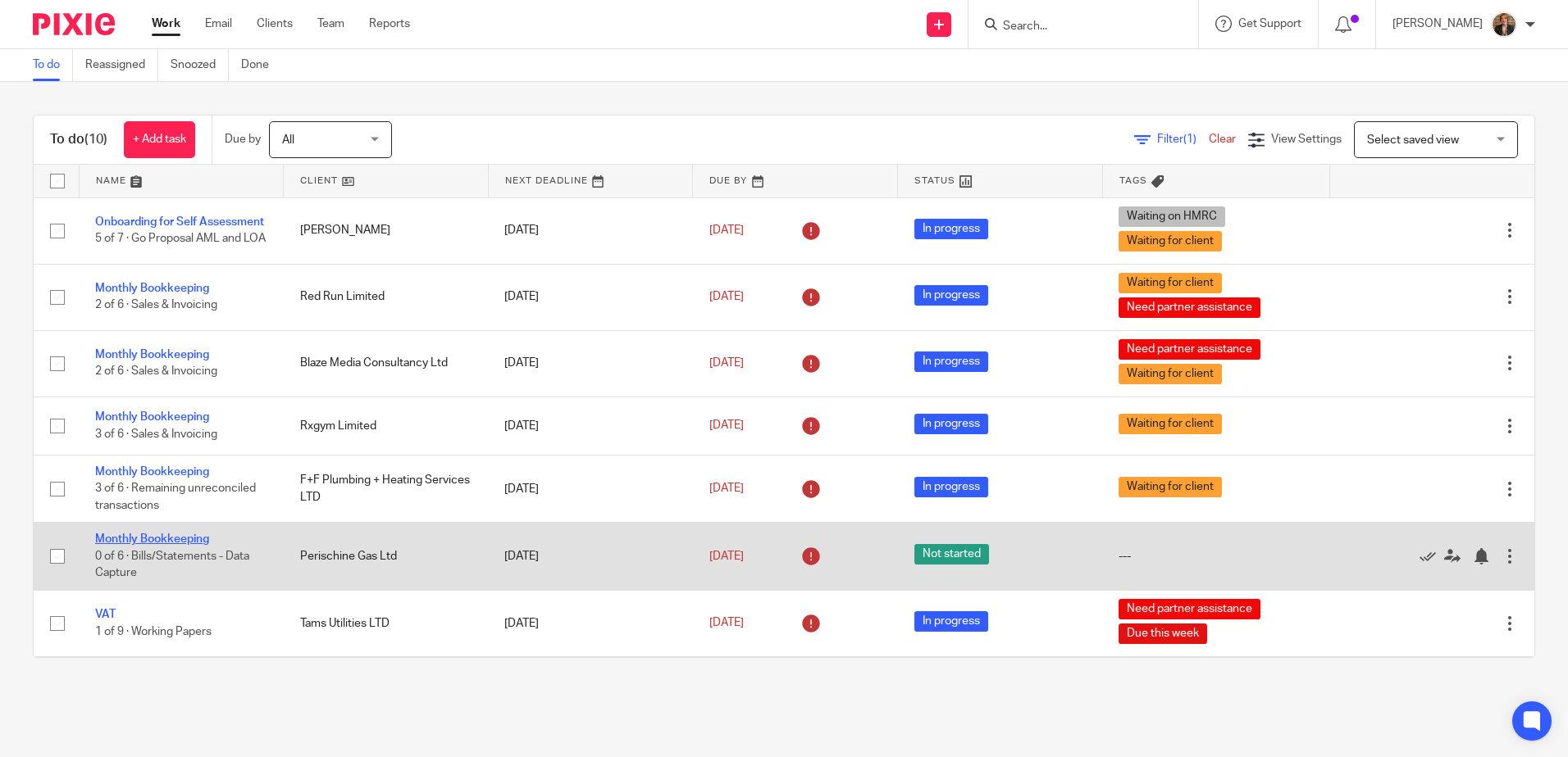
click at [158, 545] on link "Monthly Bookkeeping" at bounding box center [152, 539] width 114 height 12
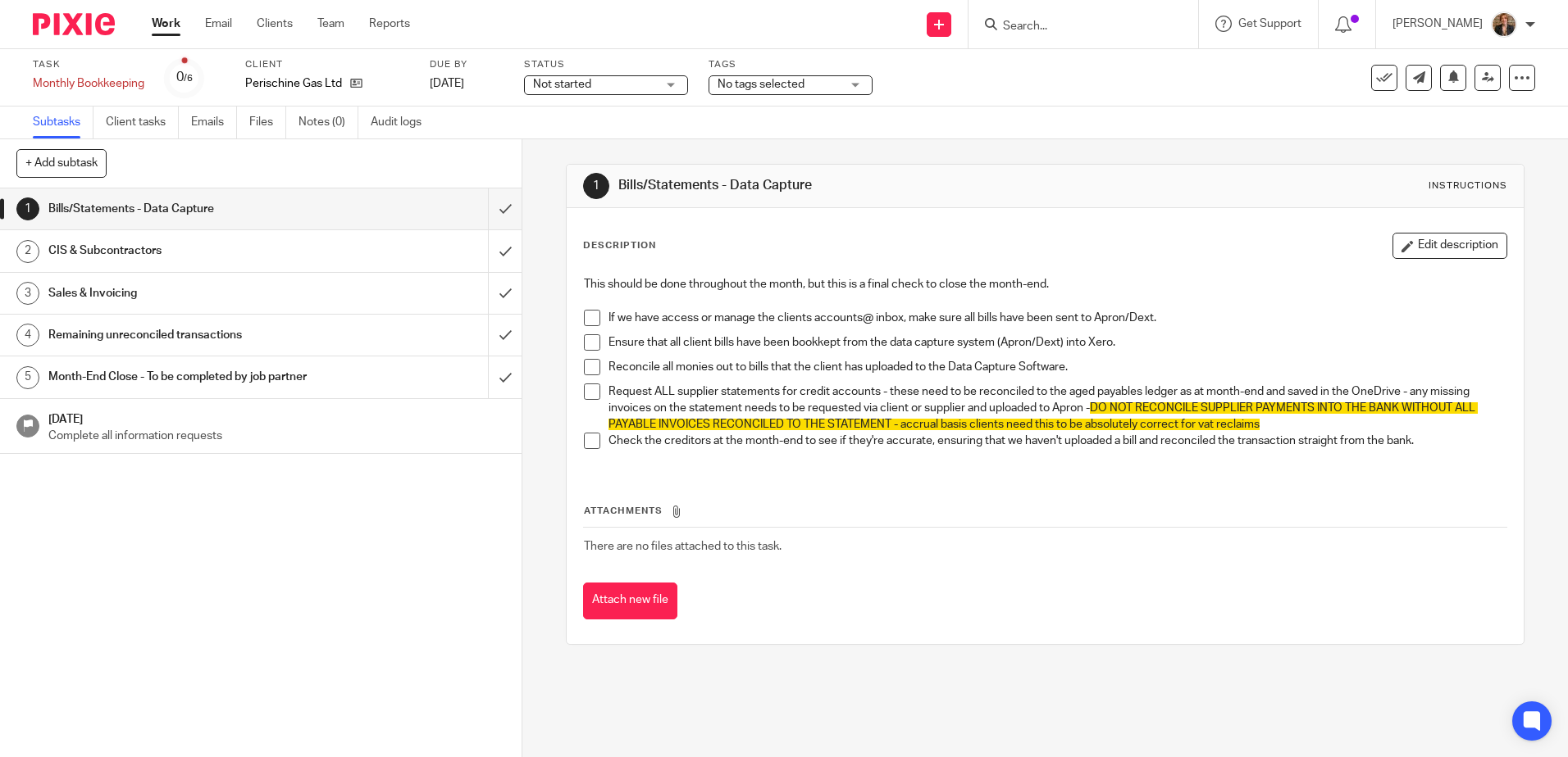
click at [588, 313] on span at bounding box center [592, 318] width 16 height 16
click at [596, 343] on span at bounding box center [592, 343] width 16 height 16
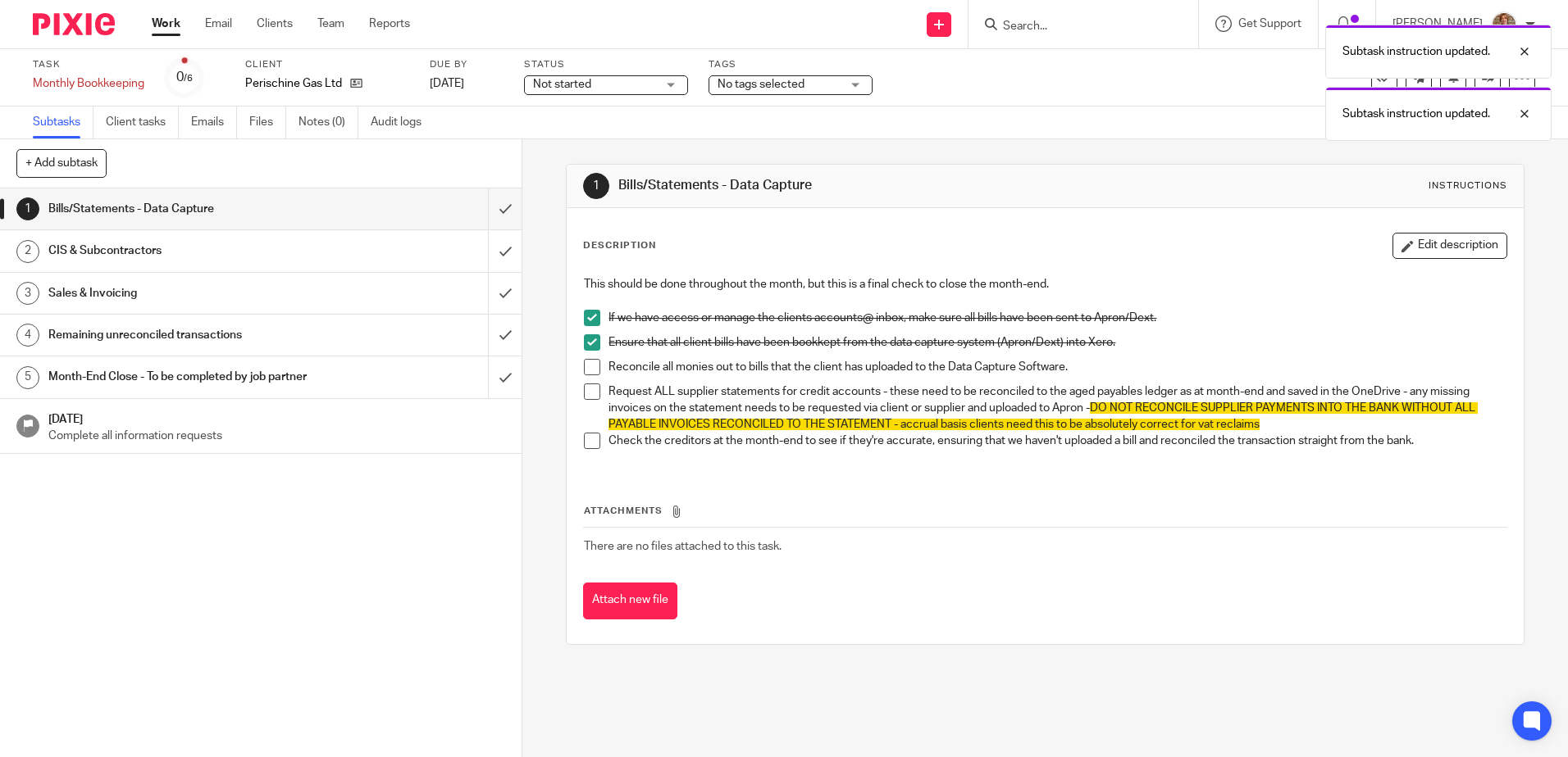
click at [584, 366] on span at bounding box center [592, 367] width 16 height 16
click at [584, 395] on span at bounding box center [592, 391] width 16 height 16
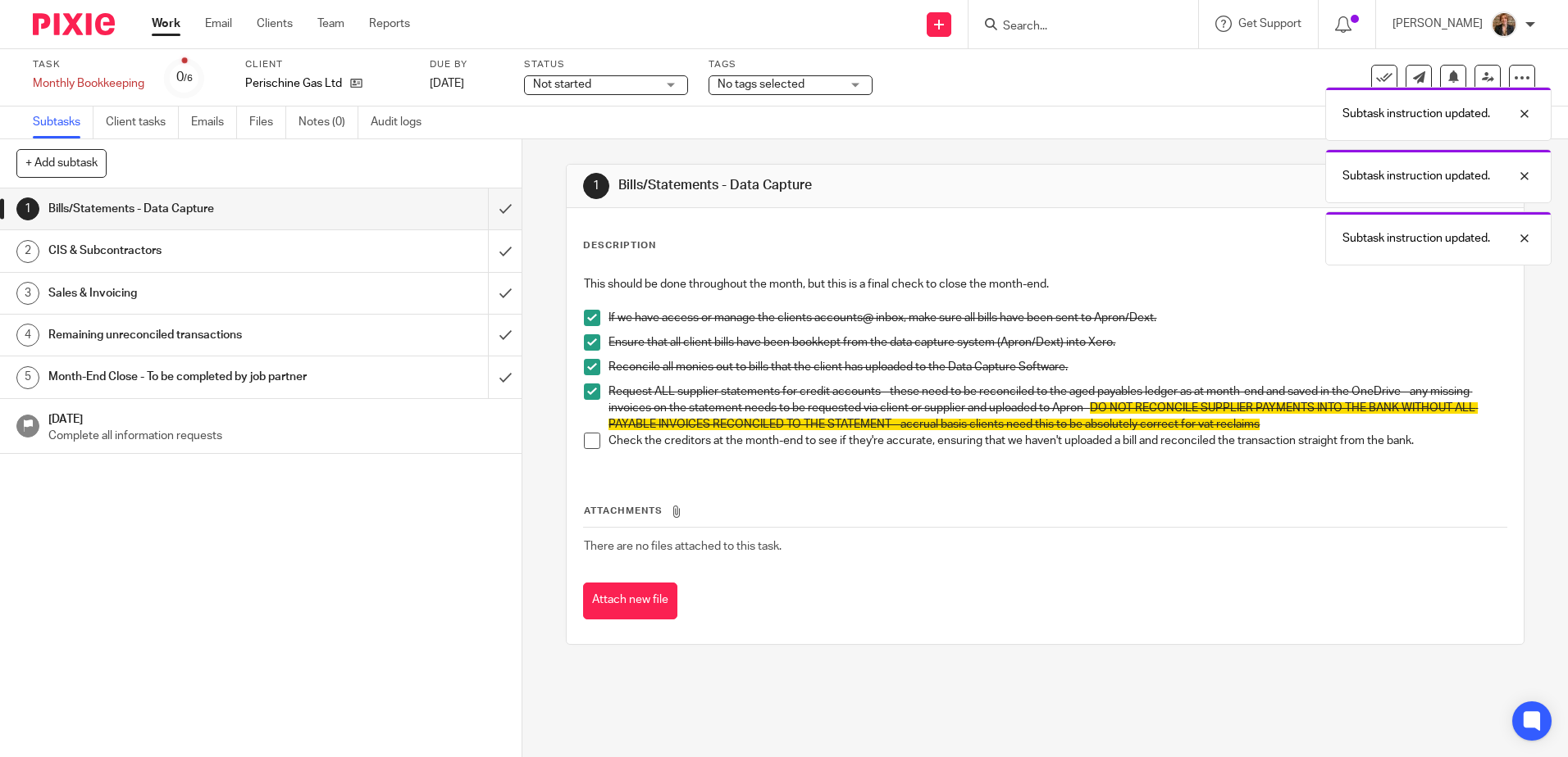
click at [591, 448] on span at bounding box center [592, 441] width 16 height 16
click at [497, 216] on input "submit" at bounding box center [260, 209] width 521 height 41
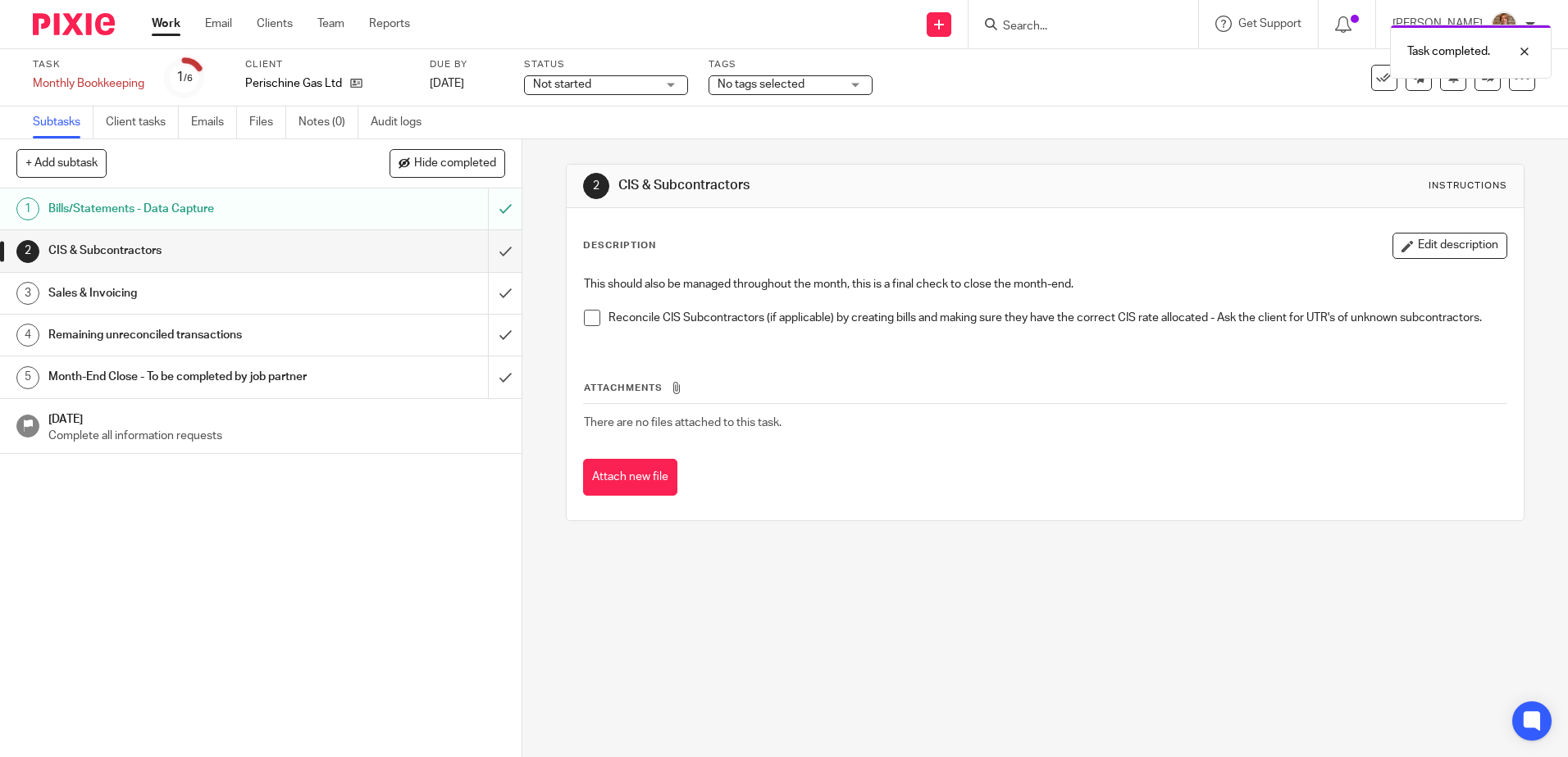
click at [331, 201] on div "Bills/Statements - Data Capture" at bounding box center [260, 209] width 424 height 25
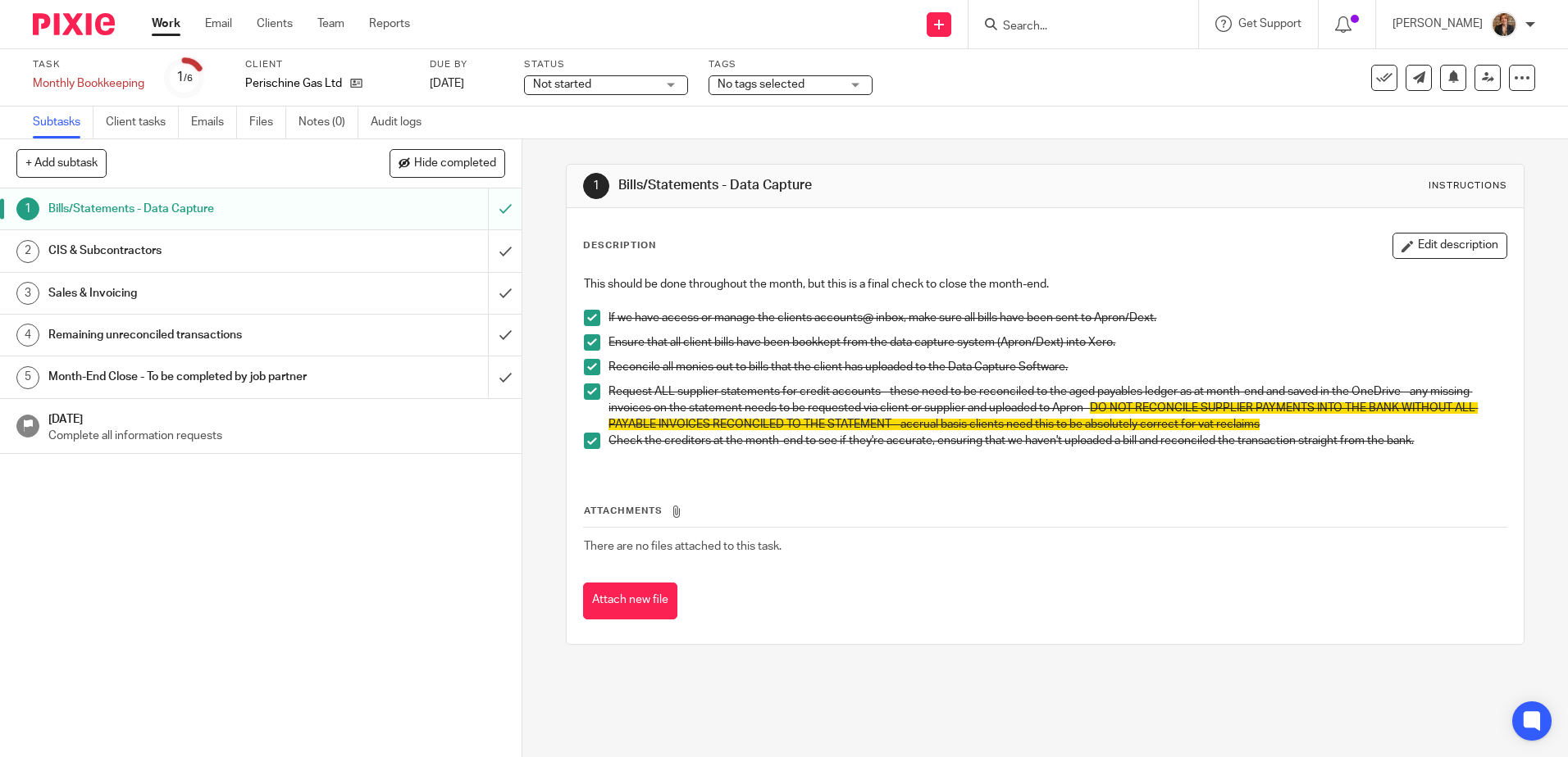
click at [584, 396] on span at bounding box center [592, 391] width 16 height 16
click at [585, 372] on span at bounding box center [592, 367] width 16 height 16
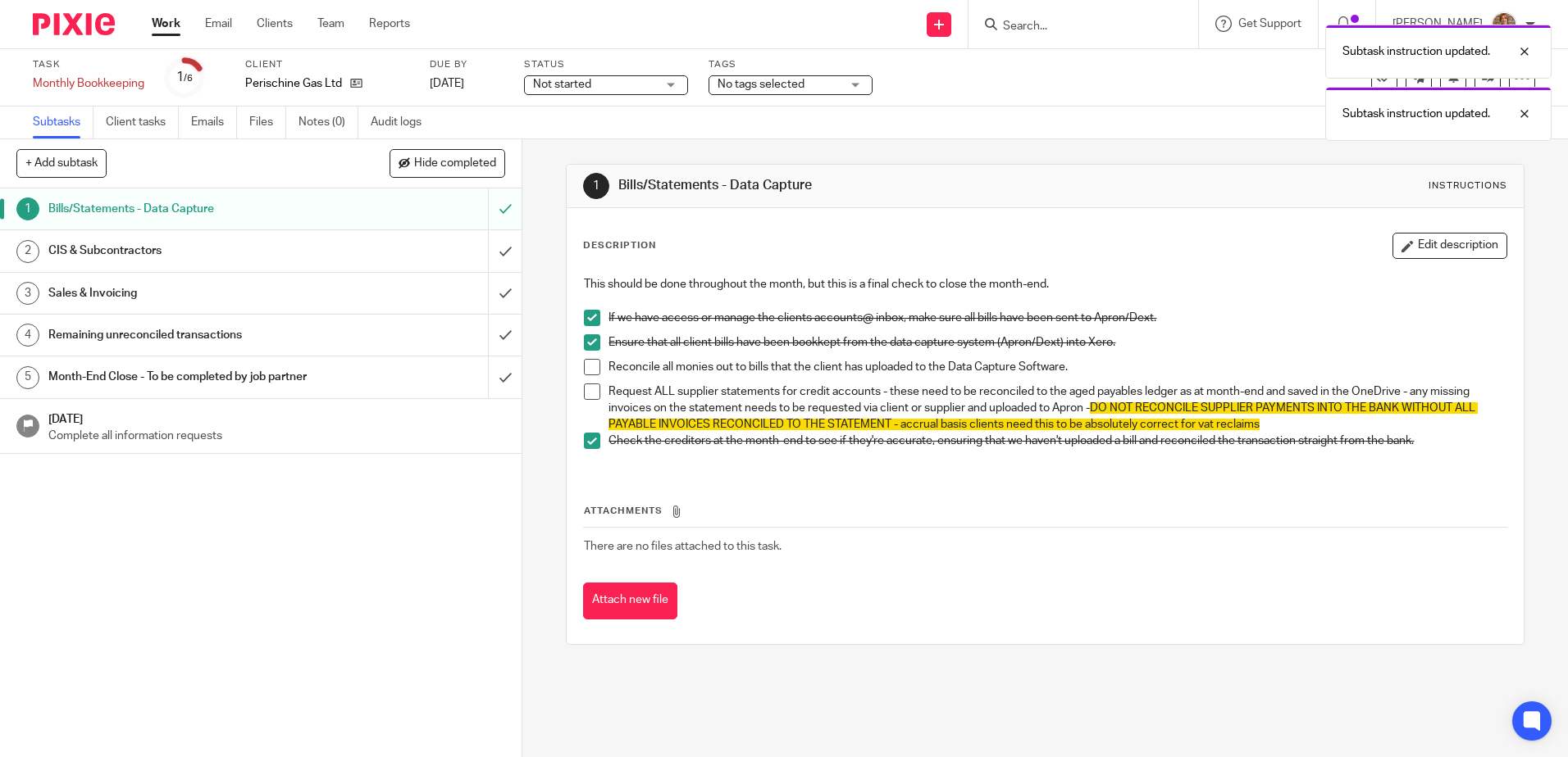
click at [585, 450] on li "Check the creditors at the month-end to see if they're accurate, ensuring that …" at bounding box center [1045, 446] width 922 height 25
click at [585, 441] on span at bounding box center [592, 441] width 16 height 16
click at [592, 338] on span at bounding box center [592, 343] width 16 height 16
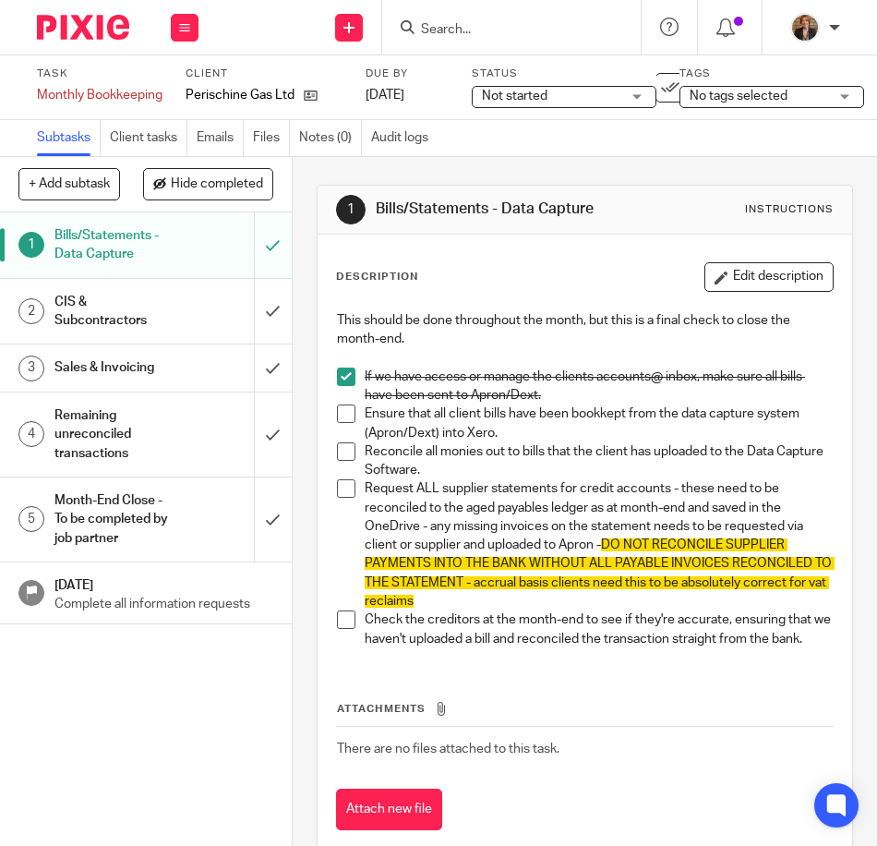
click at [79, 28] on img at bounding box center [83, 27] width 92 height 25
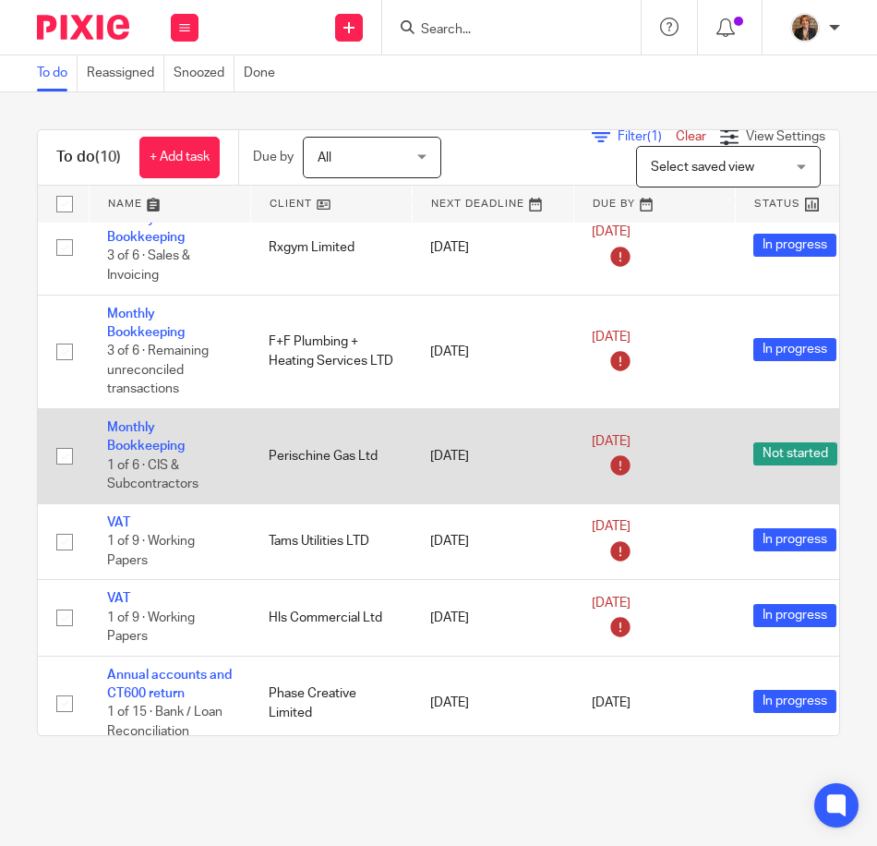
scroll to position [451, 0]
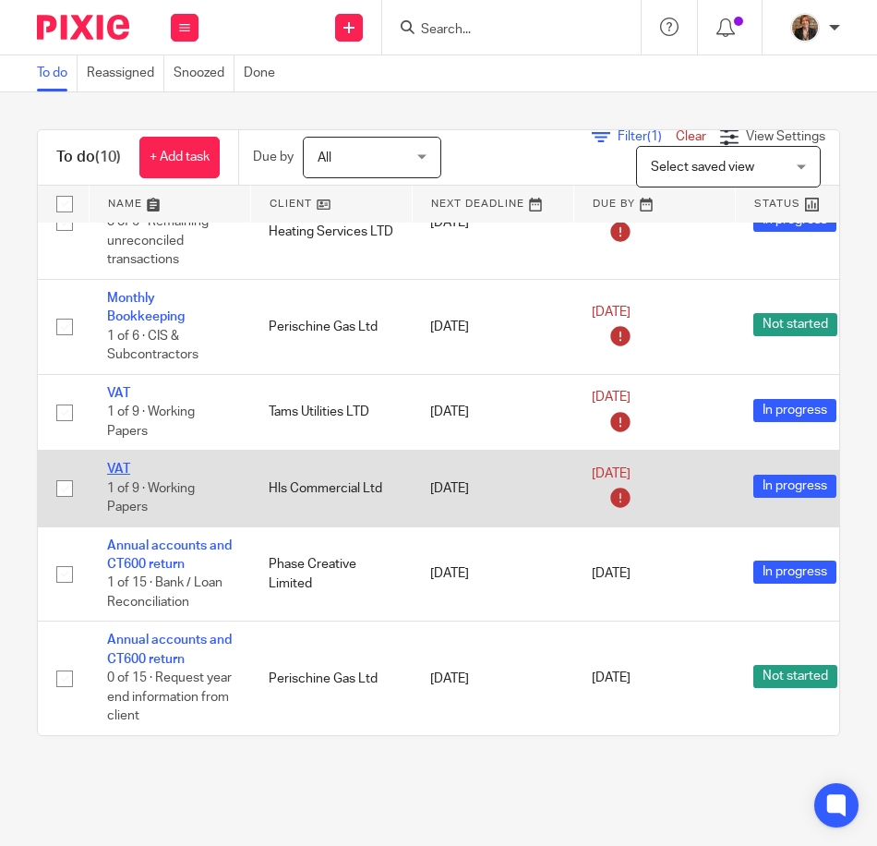
click at [114, 463] on link "VAT" at bounding box center [118, 469] width 23 height 13
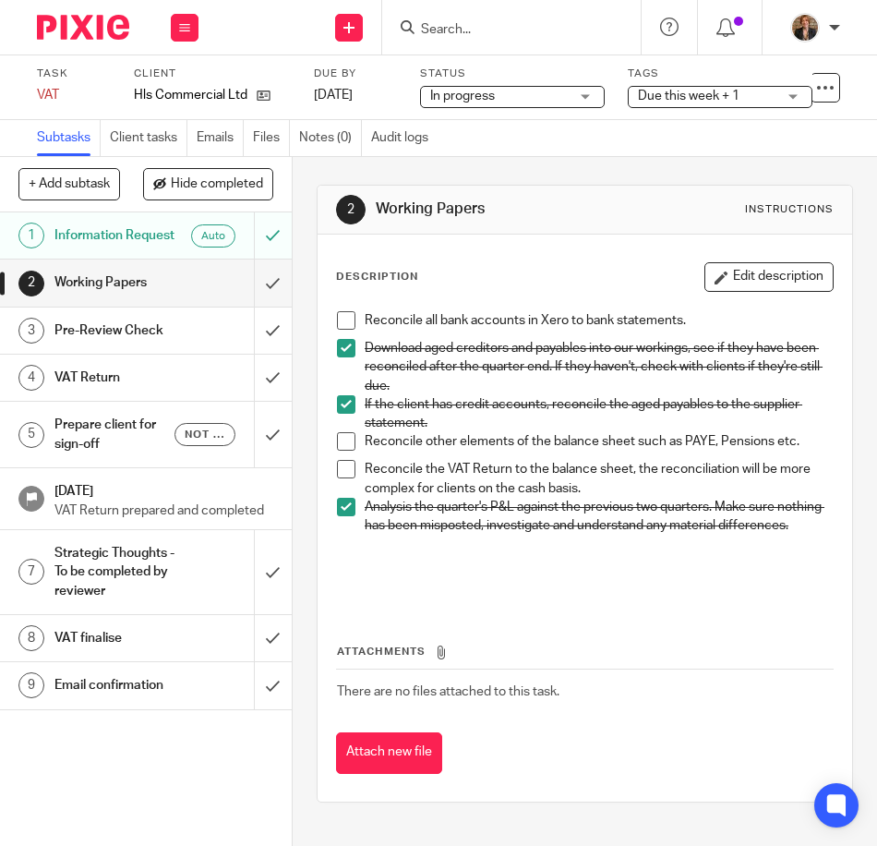
click at [338, 464] on span at bounding box center [346, 469] width 18 height 18
click at [793, 103] on div "Due this week + 1" at bounding box center [720, 97] width 185 height 22
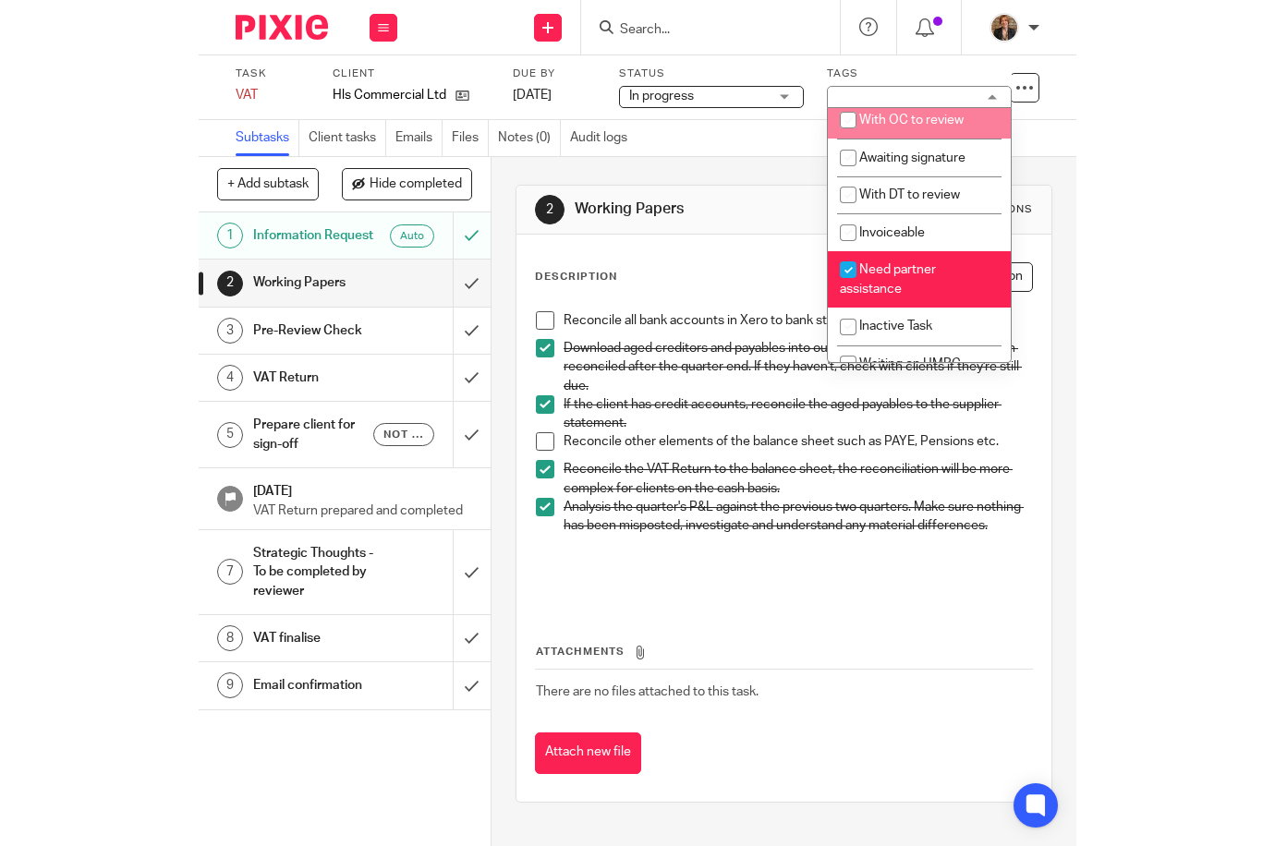
scroll to position [197, 0]
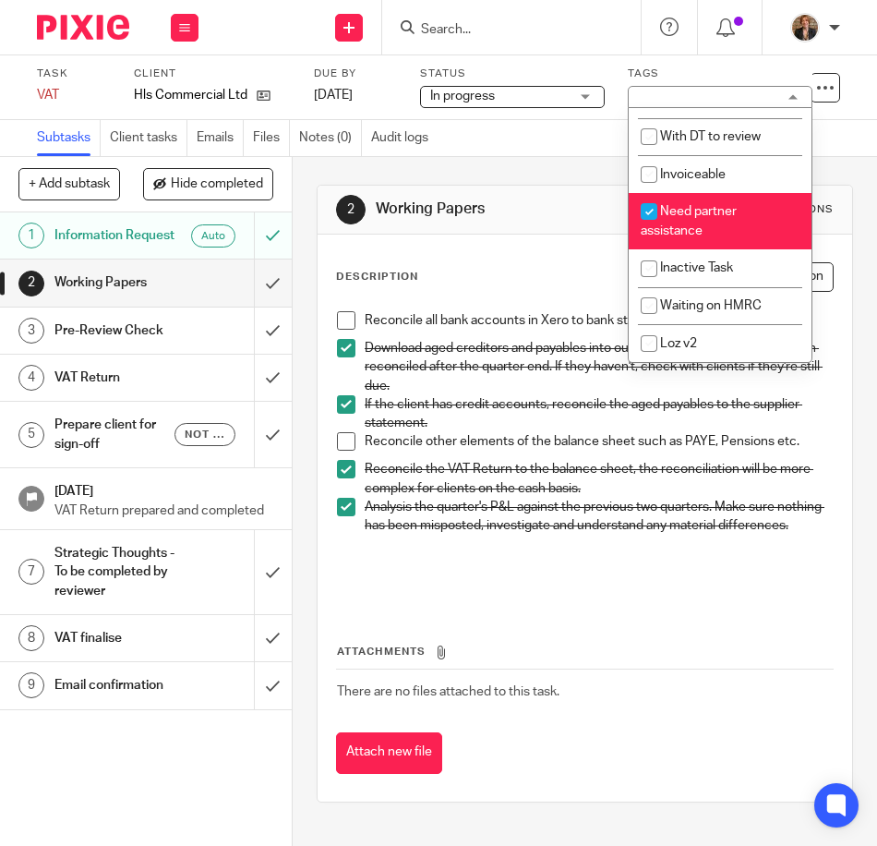
click at [743, 223] on li "Need partner assistance" at bounding box center [720, 221] width 183 height 56
checkbox input "false"
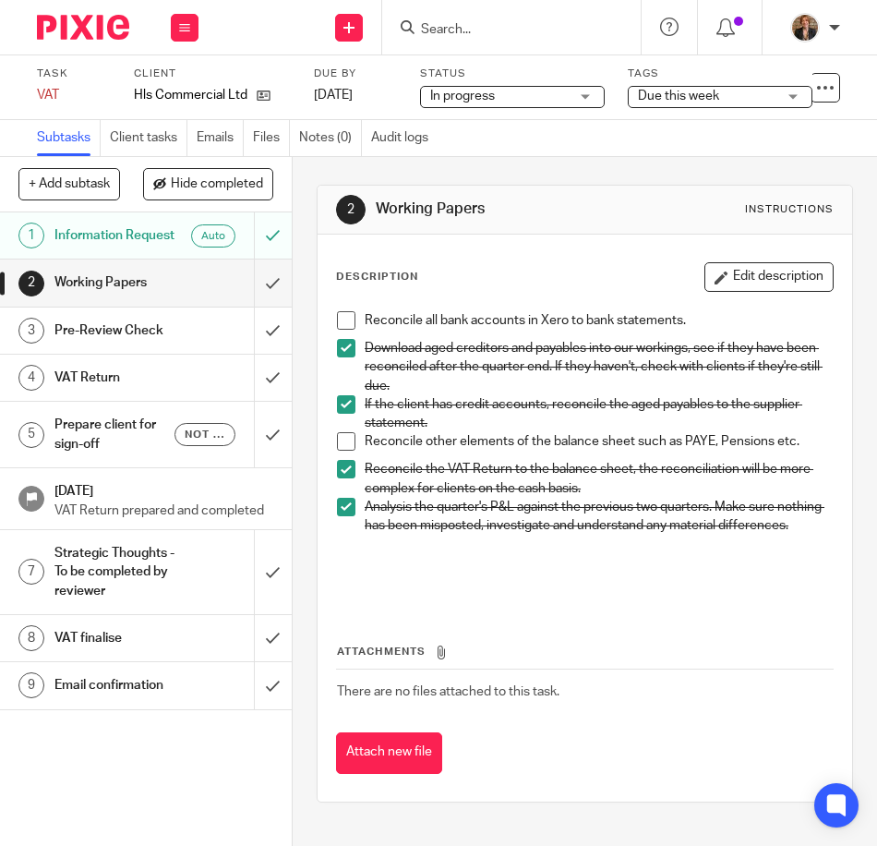
click at [495, 143] on div "Subtasks Client tasks Emails Files Notes (0) Audit logs" at bounding box center [438, 138] width 877 height 37
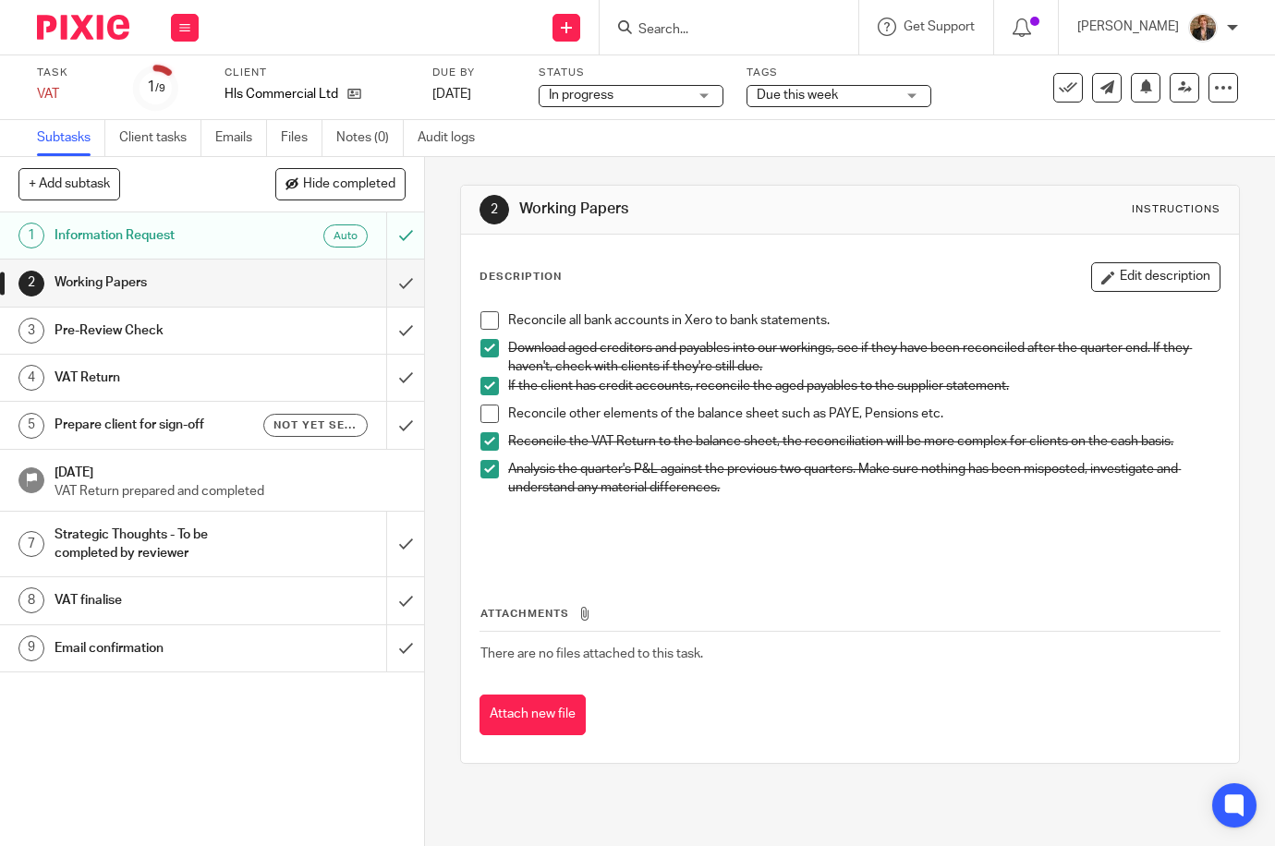
click at [877, 98] on div "Due this week" at bounding box center [838, 96] width 185 height 22
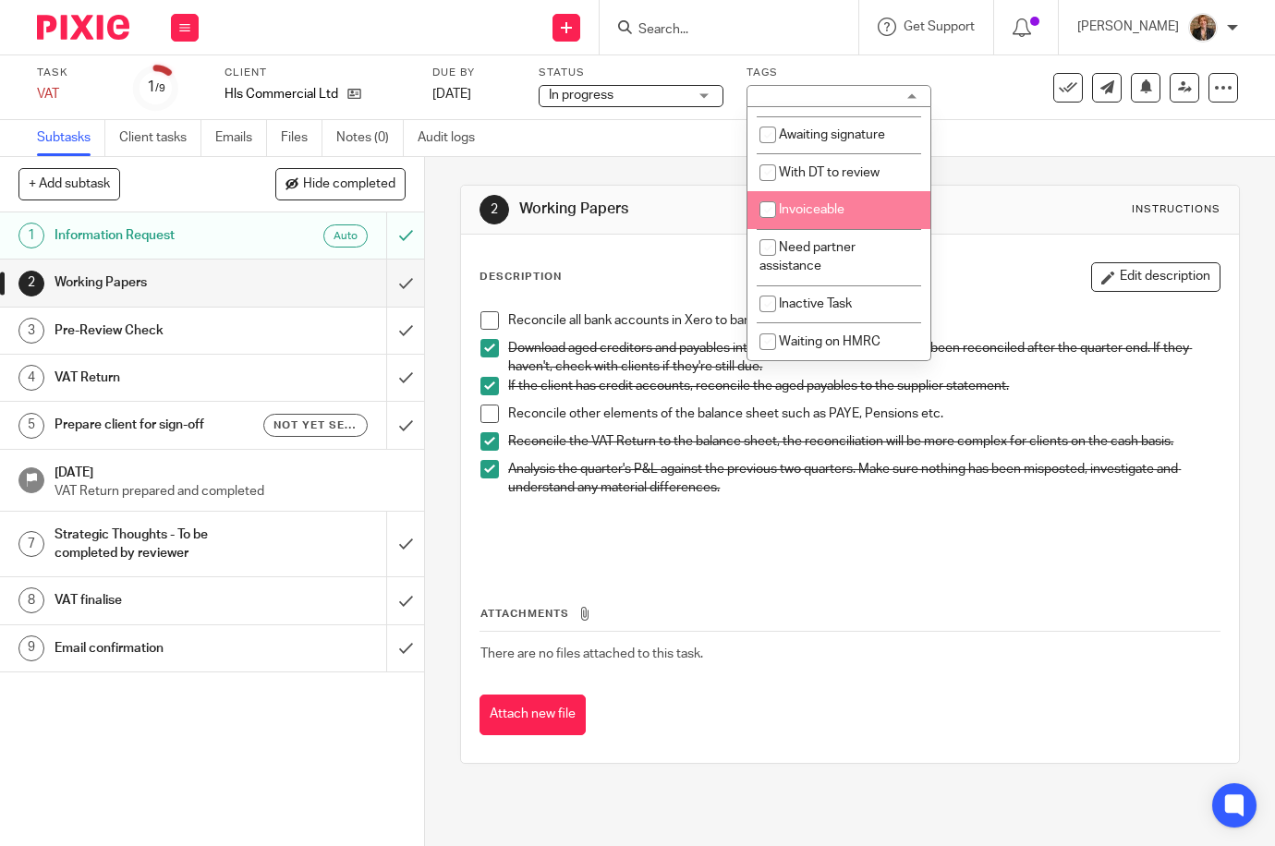
scroll to position [74, 0]
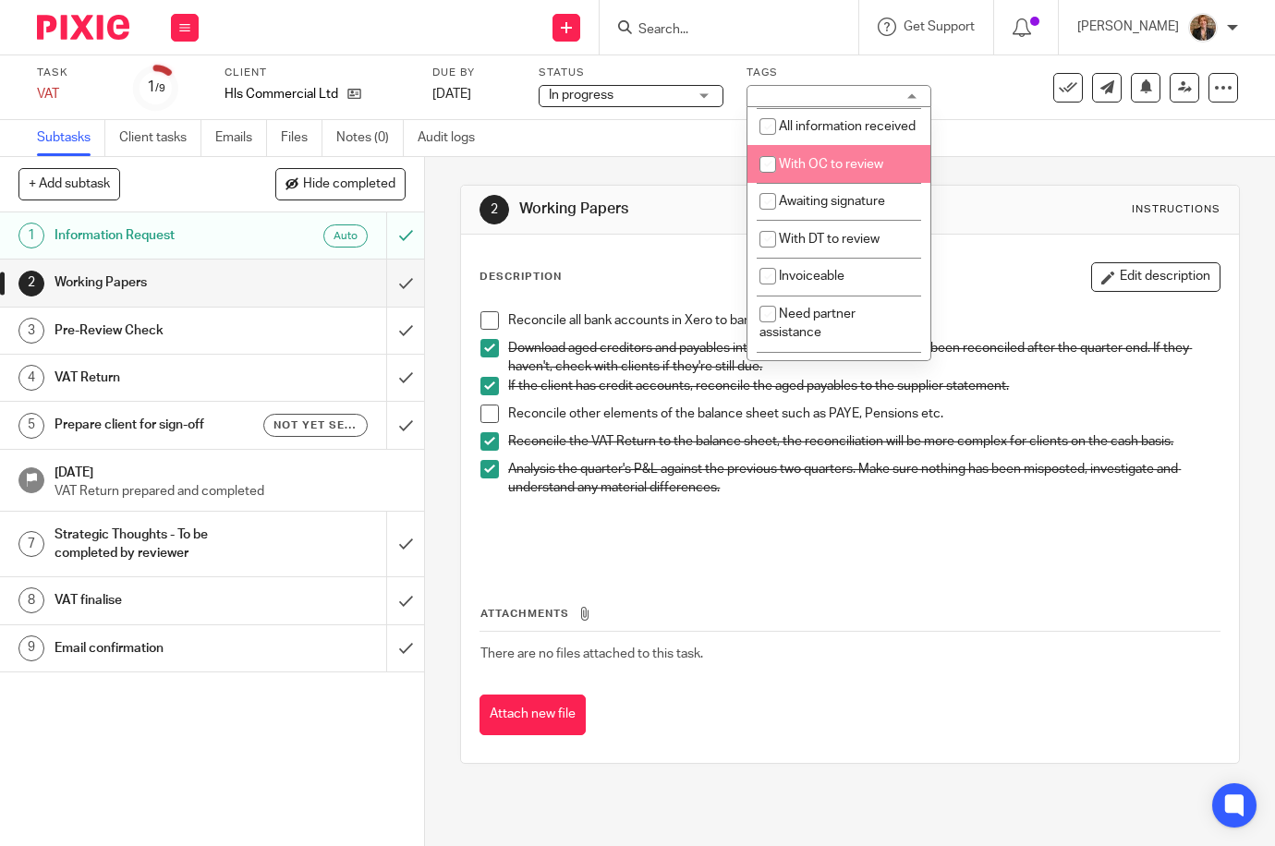
click at [866, 171] on span "With OC to review" at bounding box center [831, 164] width 104 height 13
checkbox input "true"
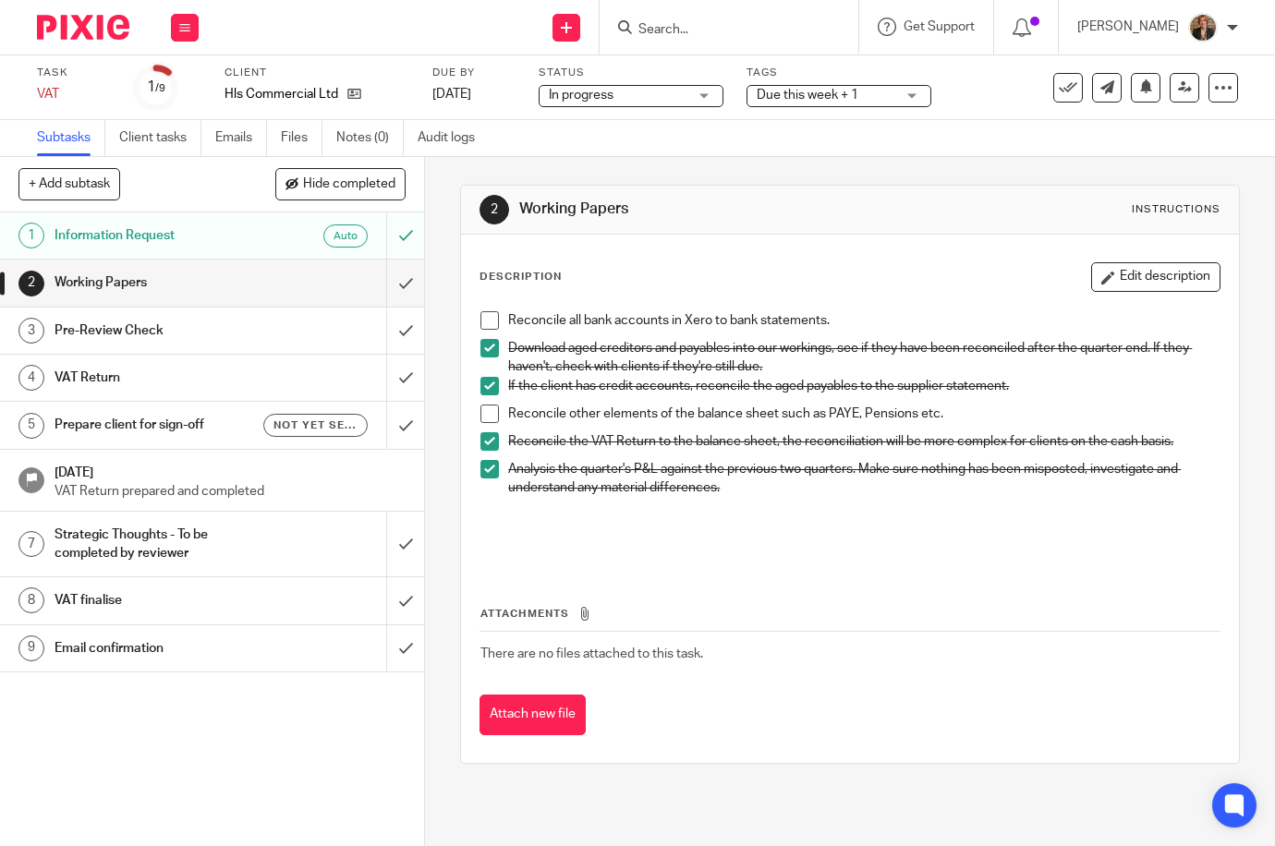
click at [877, 124] on div "Subtasks Client tasks Emails Files Notes (0) Audit logs" at bounding box center [637, 138] width 1275 height 37
click at [877, 93] on icon at bounding box center [1185, 87] width 14 height 14
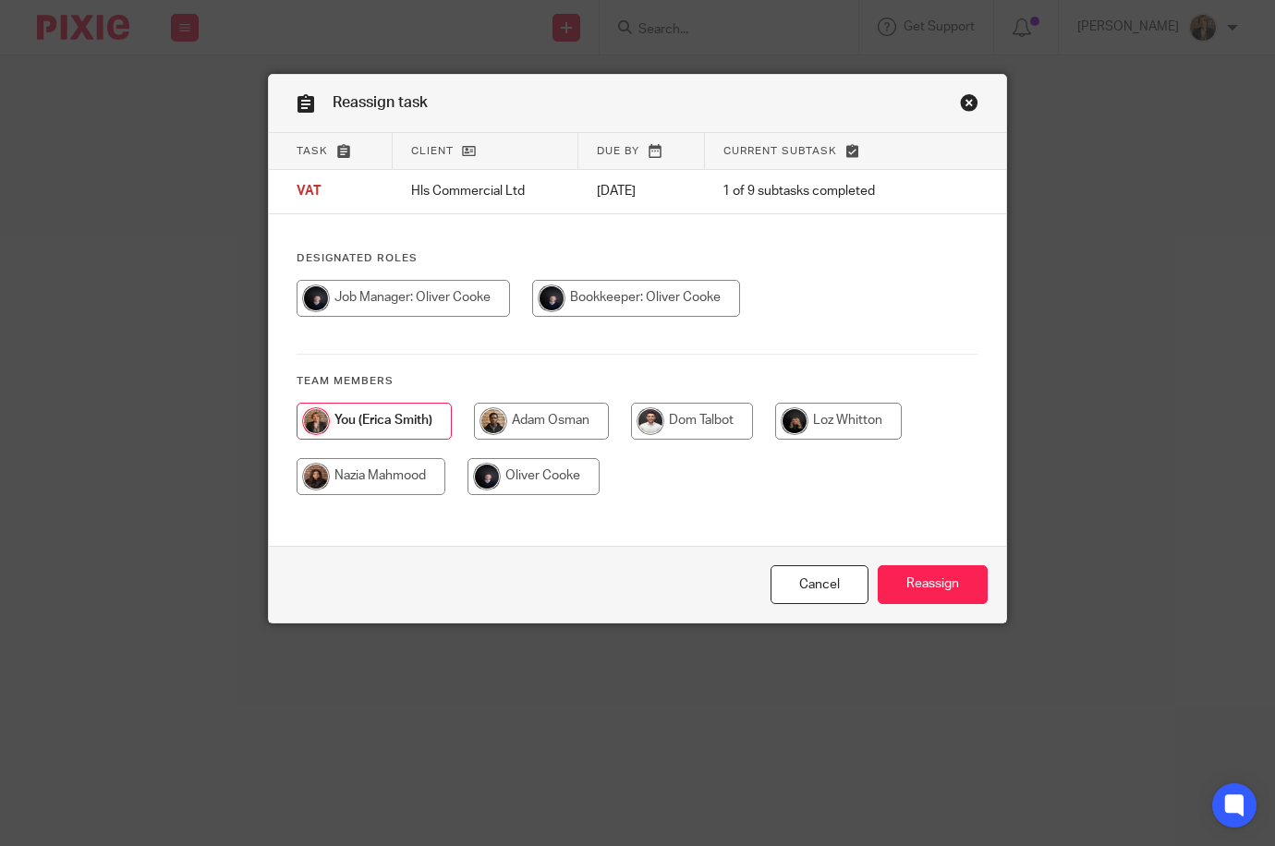
click at [644, 300] on input "radio" at bounding box center [636, 298] width 208 height 37
radio input "true"
click at [923, 587] on input "Reassign" at bounding box center [932, 585] width 110 height 40
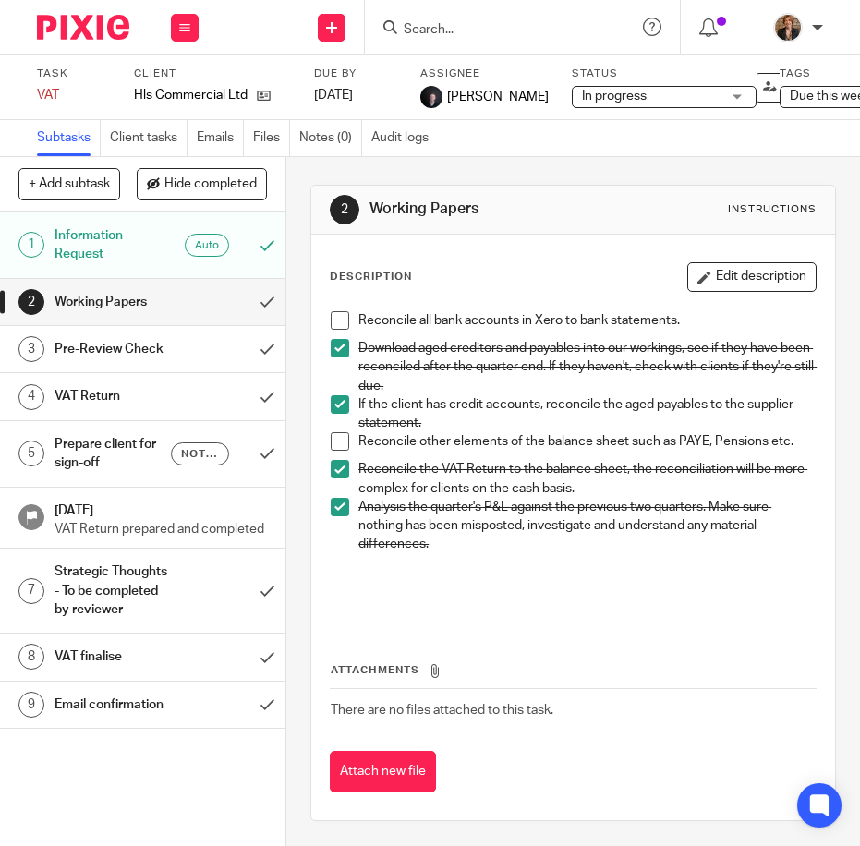
click at [77, 18] on img at bounding box center [83, 27] width 92 height 25
